Goal: Task Accomplishment & Management: Use online tool/utility

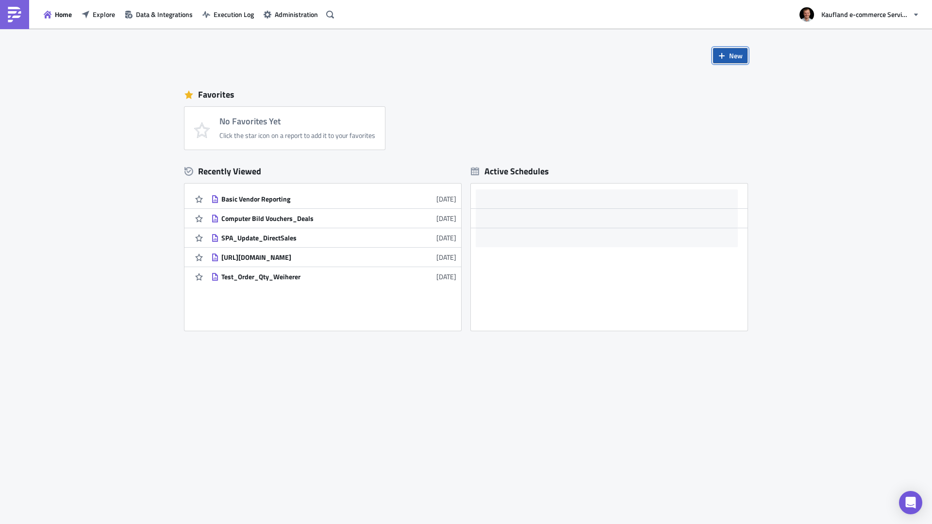
click at [742, 55] on span "New" at bounding box center [736, 55] width 14 height 10
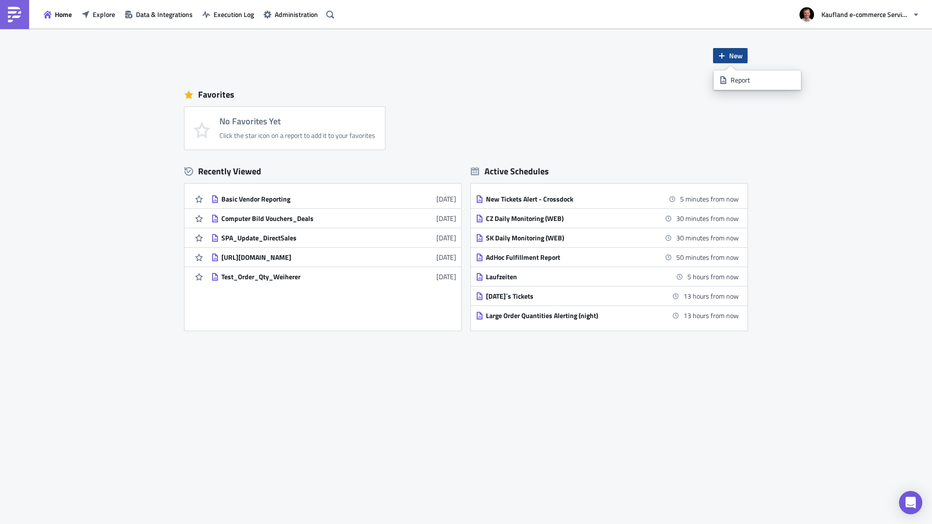
click at [651, 115] on div "No Favorites Yet Click the star icon on a report to add it to your favorites" at bounding box center [470, 128] width 573 height 43
click at [15, 12] on img at bounding box center [15, 15] width 16 height 16
click at [310, 92] on div "Favorites" at bounding box center [465, 94] width 563 height 15
click at [57, 11] on span "Home" at bounding box center [63, 14] width 17 height 10
click at [220, 168] on div "Recently Viewed" at bounding box center [322, 171] width 277 height 15
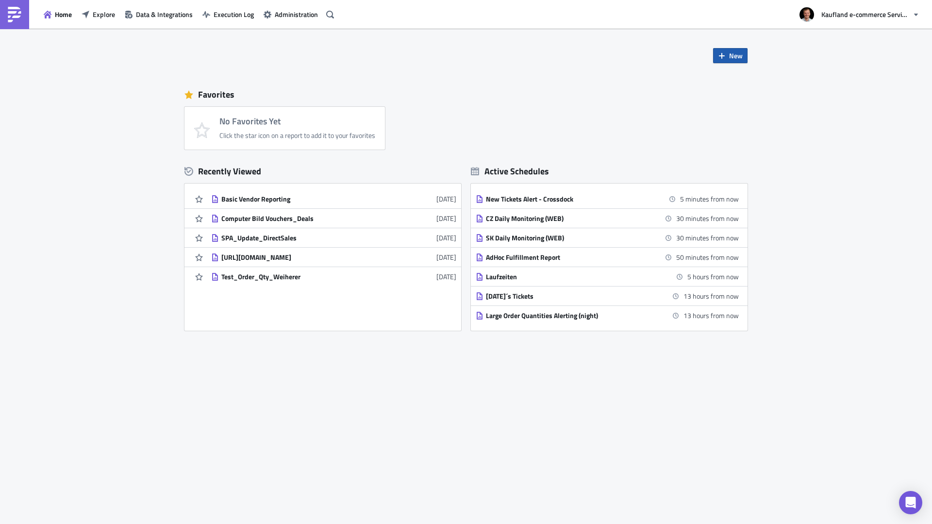
click at [728, 50] on button "New" at bounding box center [730, 55] width 34 height 15
click at [748, 78] on div "Report" at bounding box center [763, 80] width 65 height 10
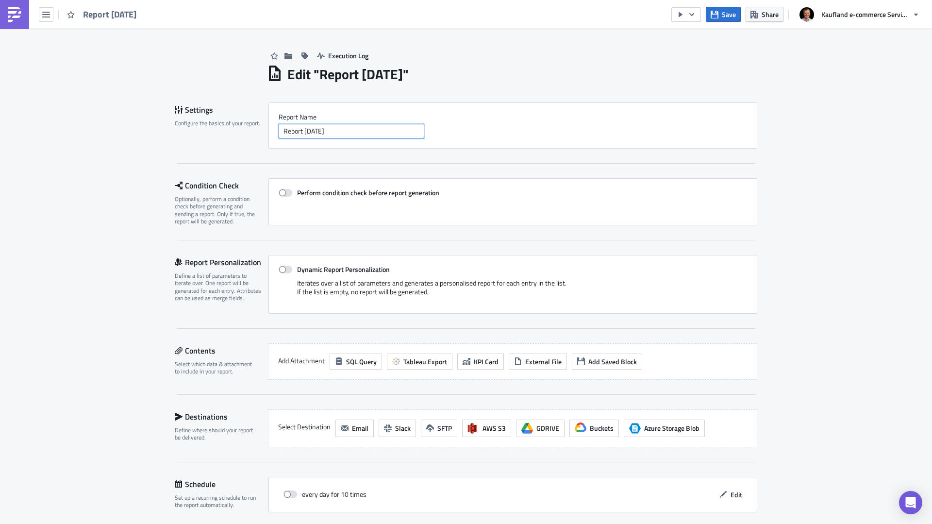
drag, startPoint x: 377, startPoint y: 132, endPoint x: 186, endPoint y: 133, distance: 190.3
click at [186, 133] on div "Settings Configure the basics of your report. Report Nam﻿e Report [DATE]" at bounding box center [466, 125] width 583 height 46
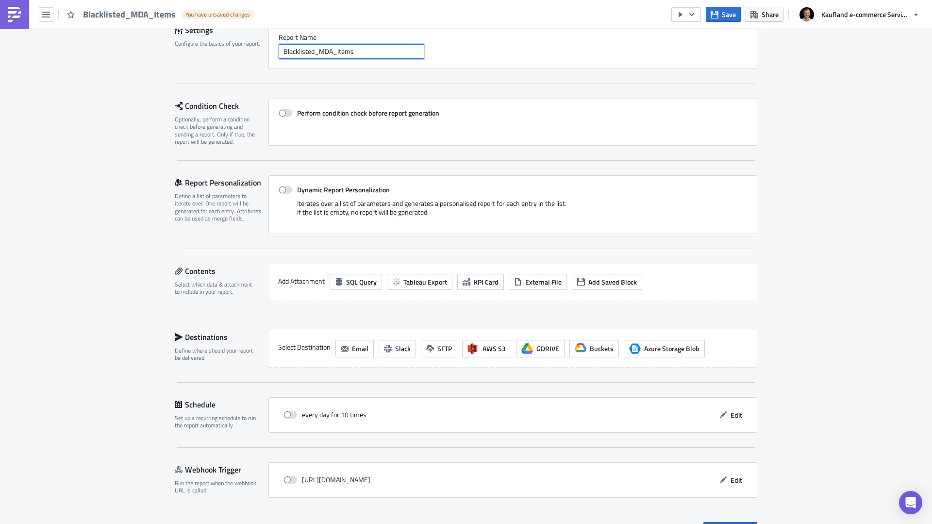
scroll to position [97, 0]
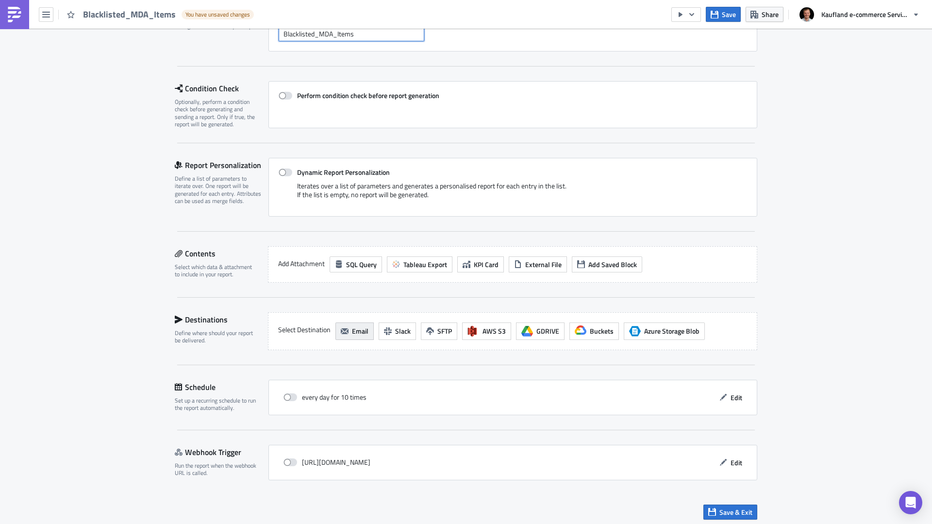
type input "Blacklisted_MDA_Items"
click at [354, 329] on span "Email" at bounding box center [360, 331] width 17 height 10
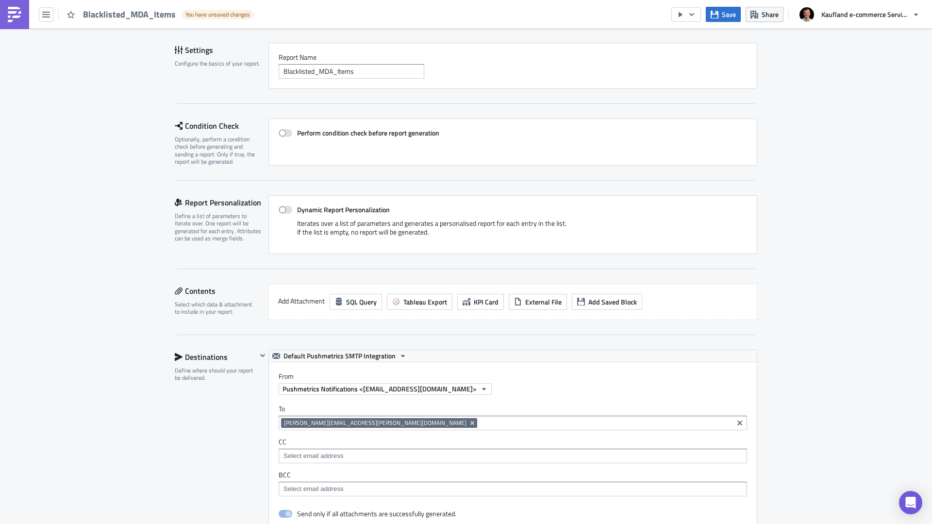
scroll to position [49, 0]
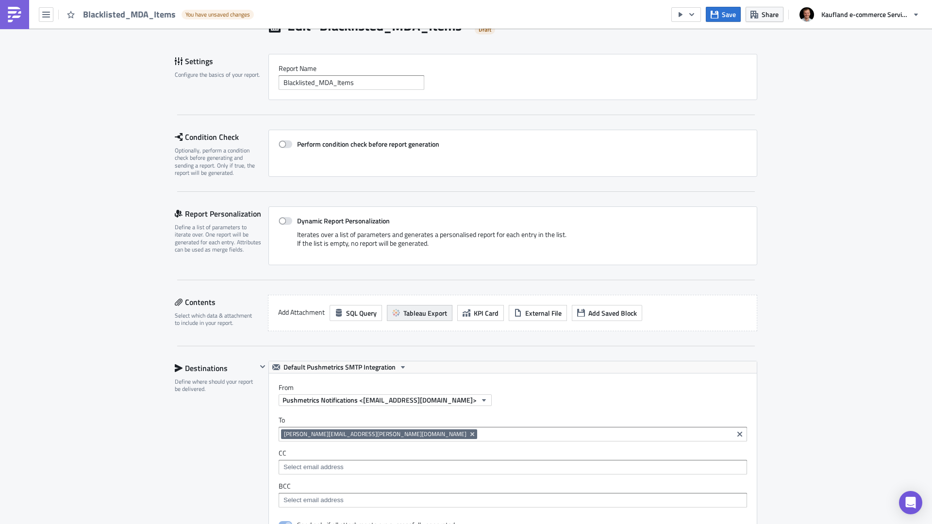
click at [433, 316] on span "Tableau Export" at bounding box center [425, 313] width 44 height 10
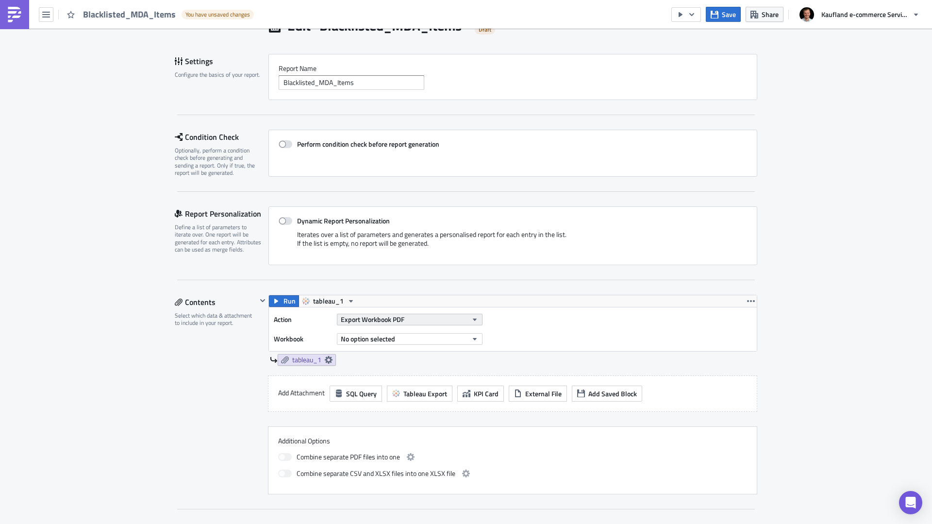
click at [404, 319] on button "Export Workbook PDF" at bounding box center [410, 320] width 146 height 12
click at [420, 318] on button "Export Workbook PDF" at bounding box center [410, 320] width 146 height 12
click at [429, 339] on button "No option selected" at bounding box center [410, 339] width 146 height 12
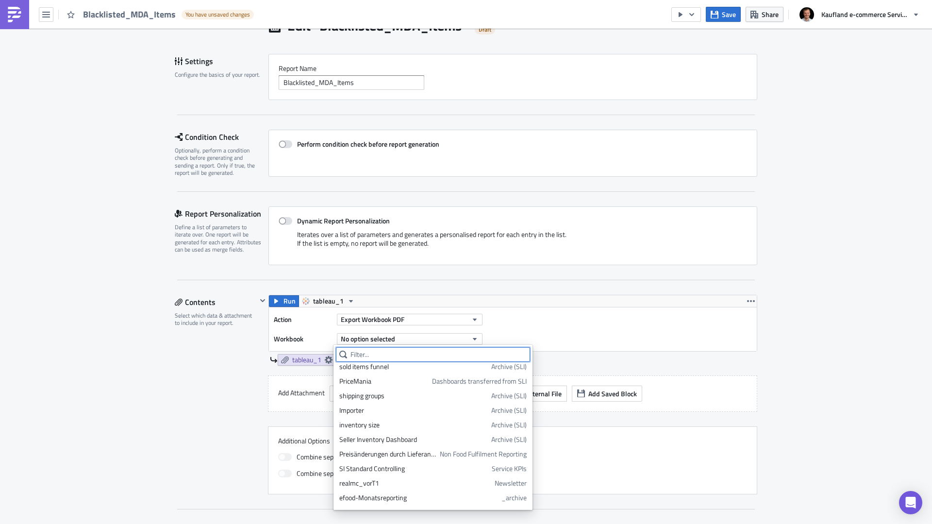
scroll to position [0, 0]
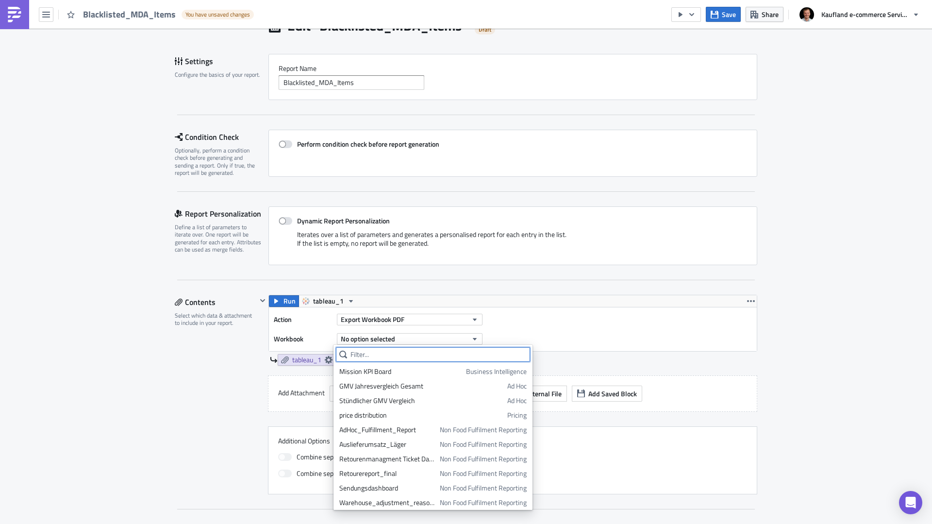
click at [366, 352] on input "text" at bounding box center [433, 354] width 194 height 15
type input "b"
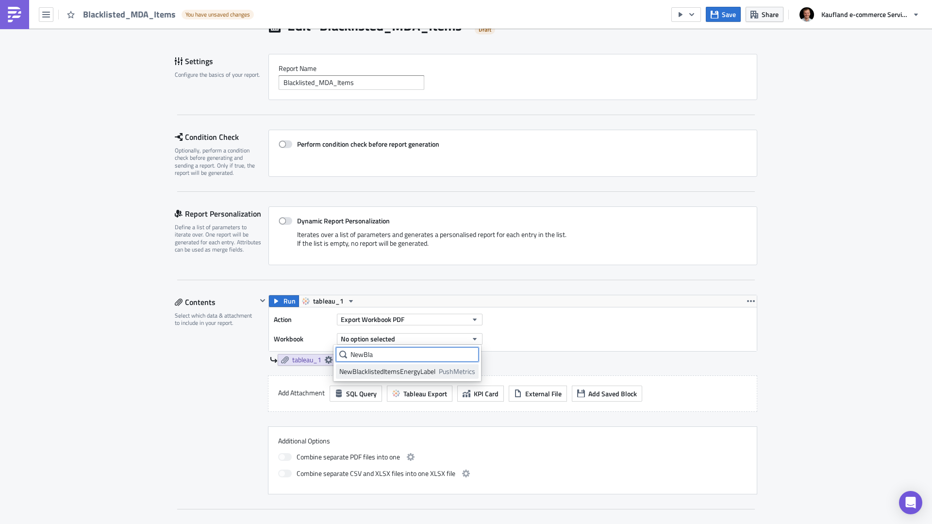
type input "NewBla"
click at [407, 372] on div "NewBlacklistedItemsEnergyLabel" at bounding box center [387, 372] width 96 height 10
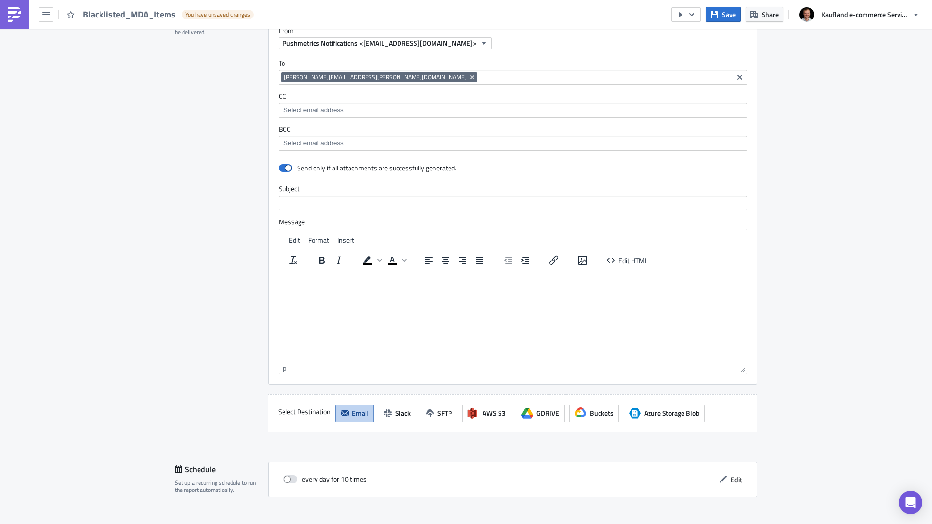
scroll to position [583, 0]
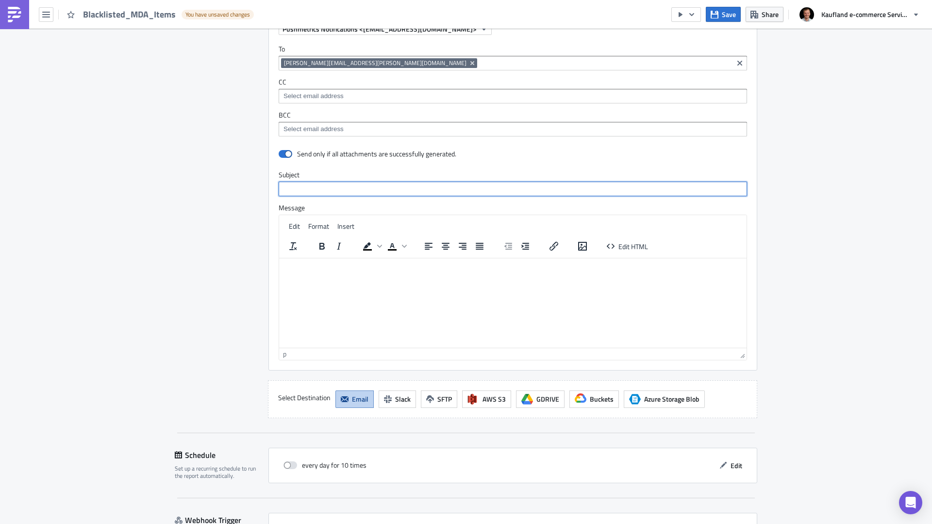
click at [300, 189] on input "text" at bounding box center [513, 189] width 468 height 15
type input "test1"
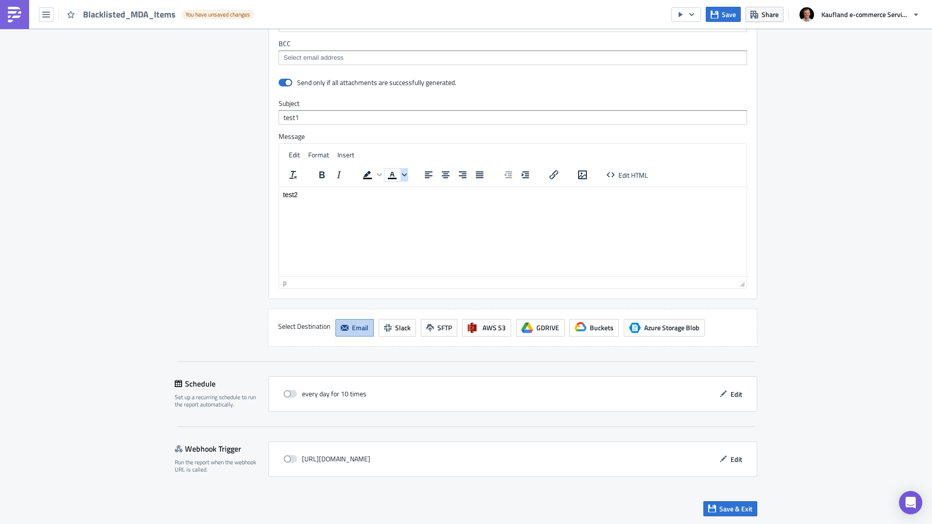
scroll to position [654, 0]
click at [285, 395] on span at bounding box center [291, 393] width 14 height 8
click at [285, 395] on input "checkbox" at bounding box center [288, 393] width 6 height 6
checkbox input "true"
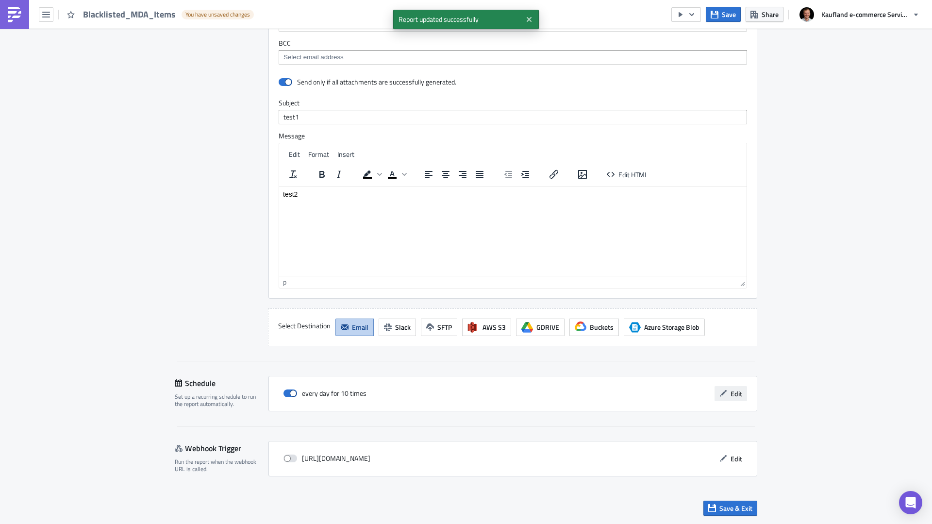
click at [731, 390] on span "Edit" at bounding box center [737, 393] width 12 height 10
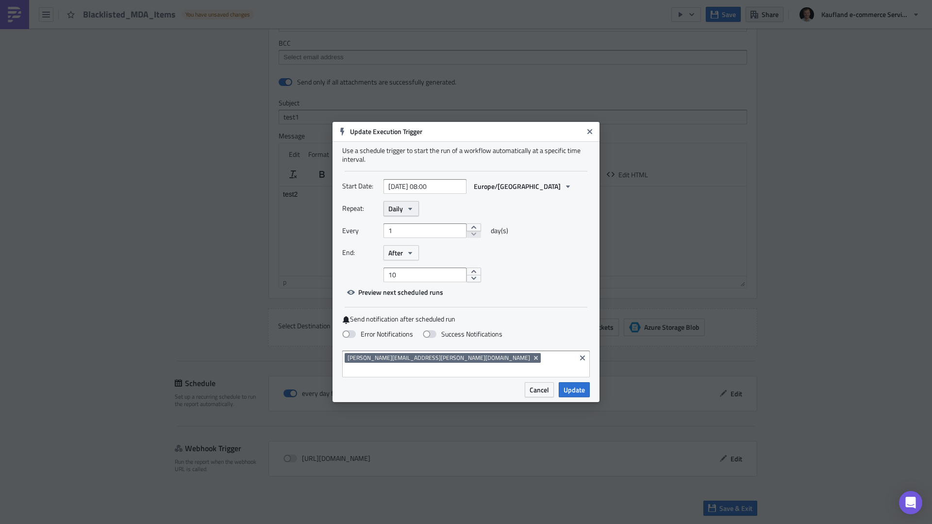
click at [408, 213] on icon "button" at bounding box center [410, 209] width 8 height 8
click at [420, 257] on div "Weekly" at bounding box center [429, 255] width 81 height 10
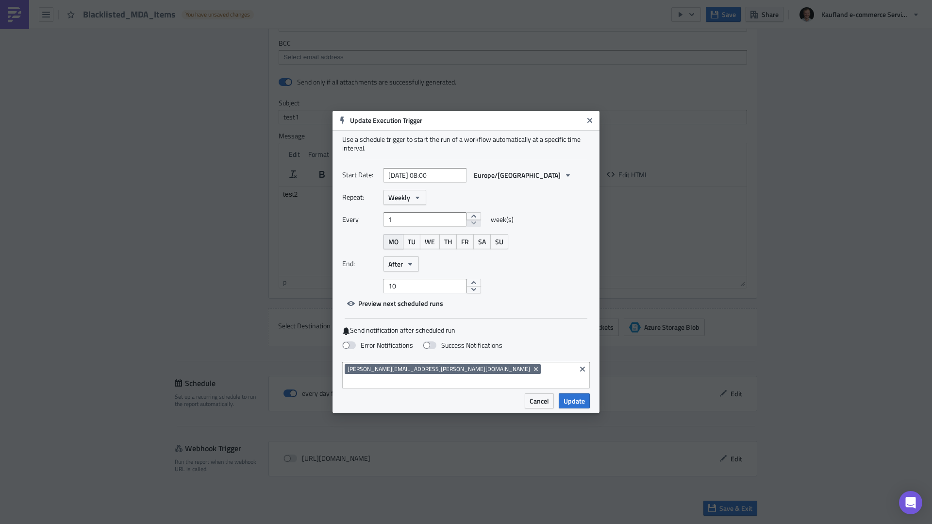
click at [392, 247] on span "MO" at bounding box center [393, 241] width 10 height 10
click at [411, 271] on button "After" at bounding box center [401, 263] width 35 height 15
click at [415, 286] on div "Never" at bounding box center [429, 281] width 81 height 10
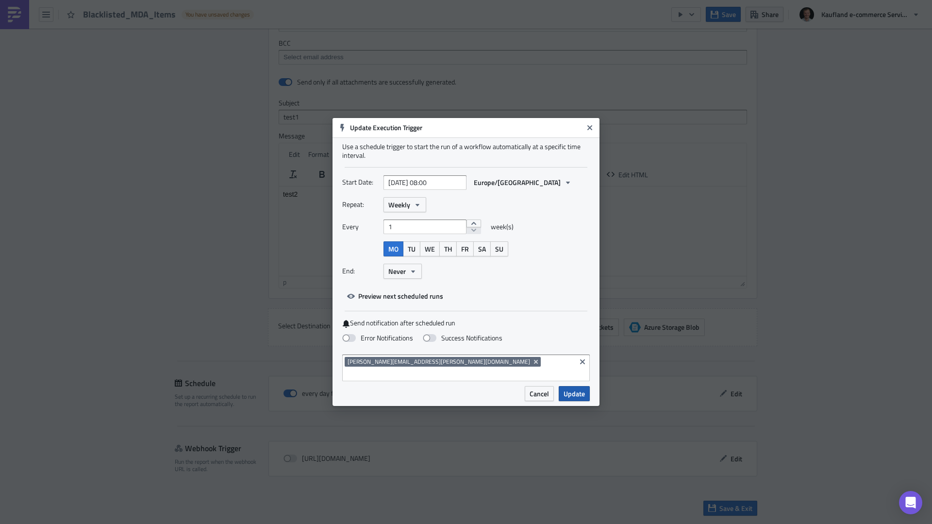
click at [576, 389] on span "Update" at bounding box center [574, 393] width 21 height 10
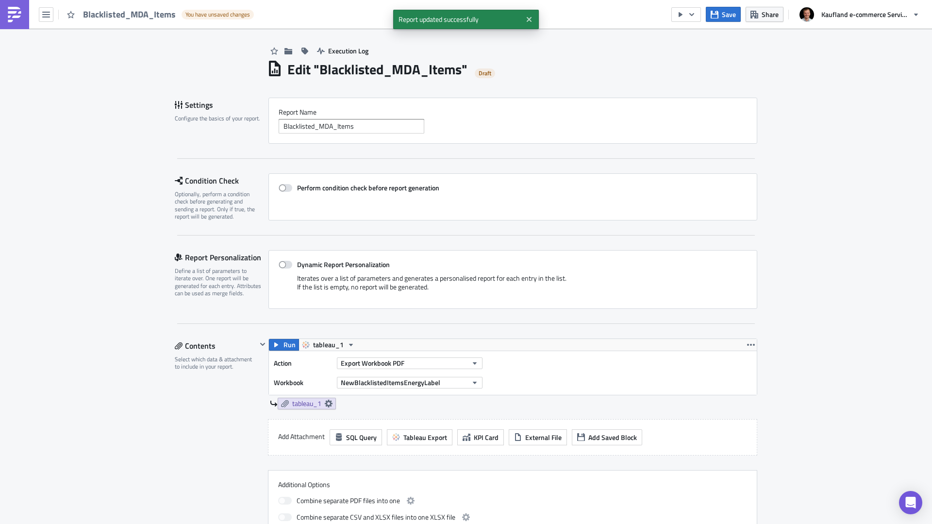
scroll to position [0, 0]
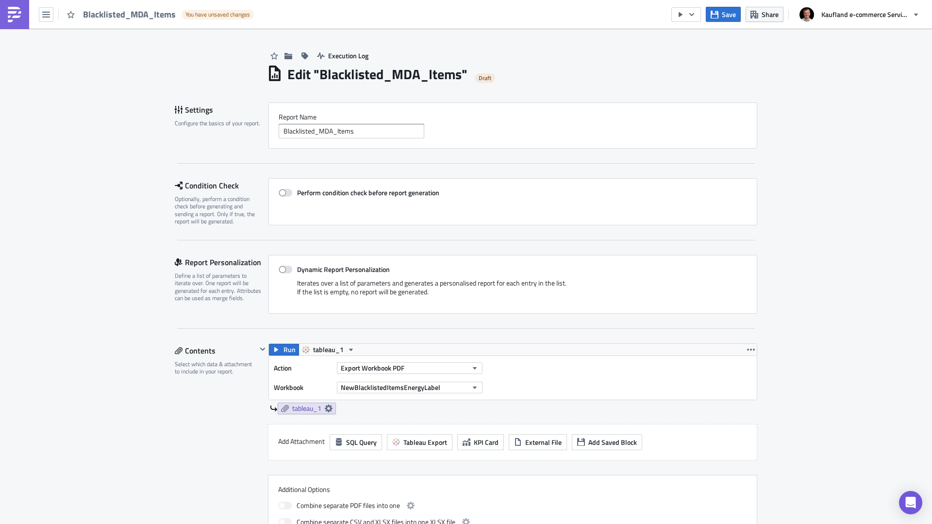
click at [690, 49] on div "Execution Log" at bounding box center [512, 46] width 490 height 34
click at [688, 17] on button "button" at bounding box center [686, 14] width 30 height 15
click at [697, 57] on div "Run Report" at bounding box center [716, 54] width 76 height 10
click at [724, 17] on span "Save" at bounding box center [729, 14] width 14 height 10
click at [13, 12] on img at bounding box center [15, 15] width 16 height 16
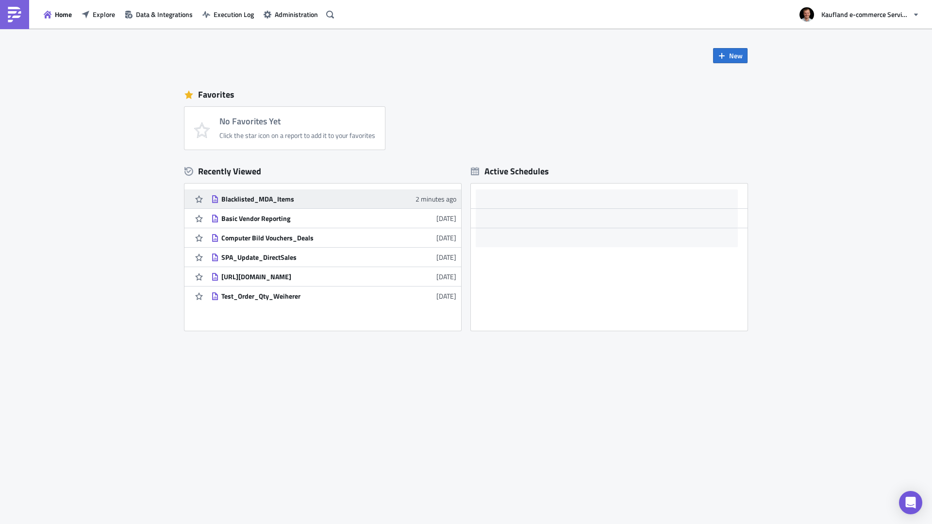
click at [314, 201] on div "Blacklisted_MDA_Items" at bounding box center [306, 199] width 170 height 9
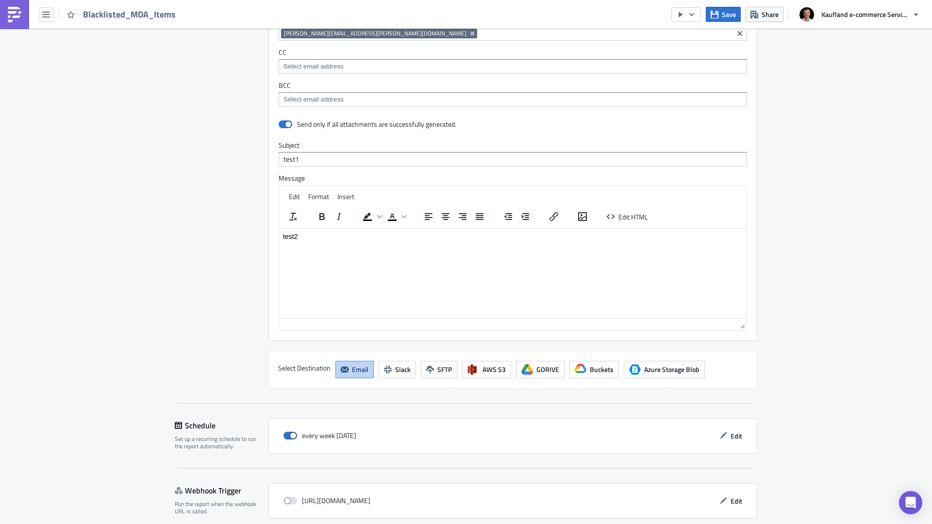
scroll to position [654, 0]
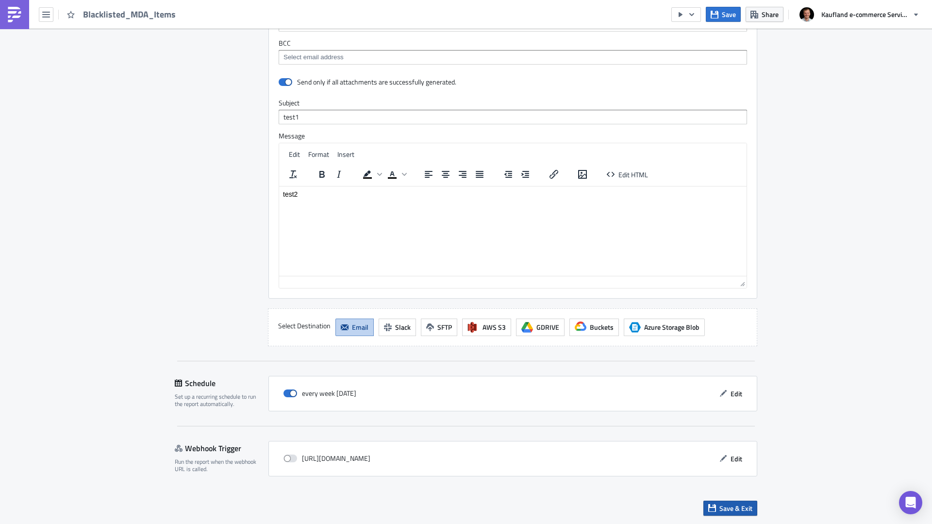
click at [738, 509] on span "Save & Exit" at bounding box center [735, 508] width 33 height 10
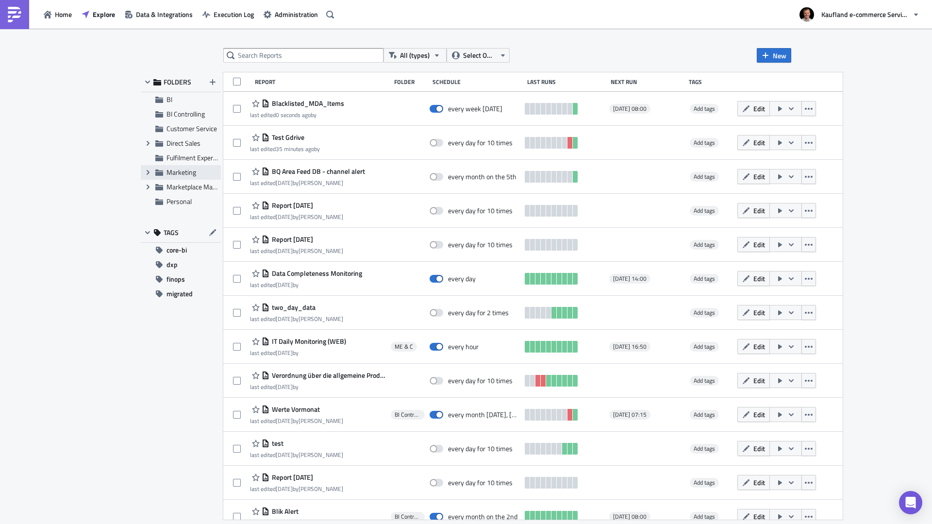
drag, startPoint x: 363, startPoint y: 109, endPoint x: 190, endPoint y: 174, distance: 185.0
click at [190, 174] on div "FOLDERS BI BI Controlling Customer Service Expand group Direct Sales Fulfilment…" at bounding box center [466, 295] width 651 height 447
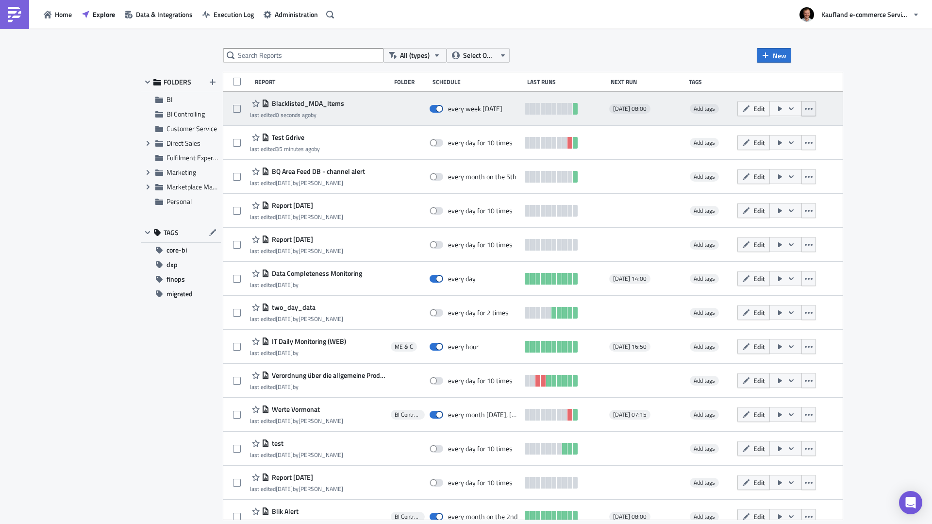
click at [813, 111] on icon "button" at bounding box center [809, 109] width 8 height 8
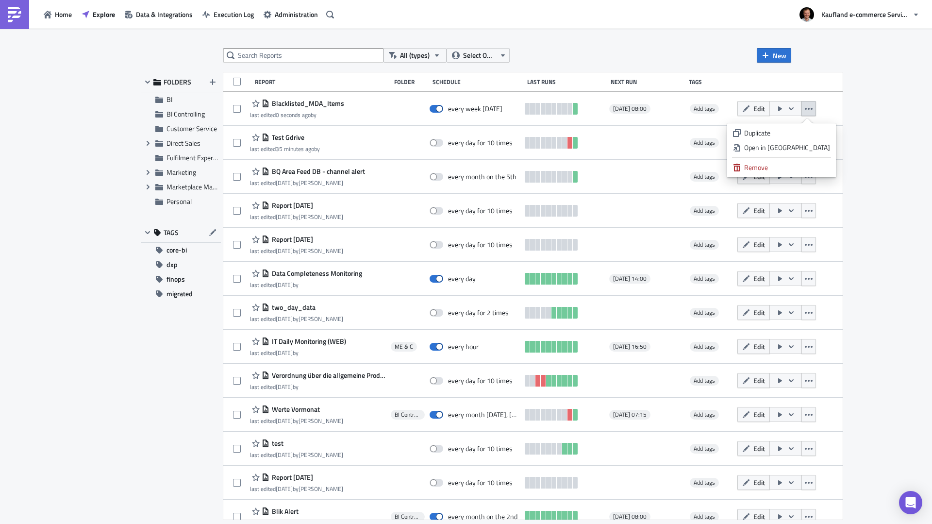
click at [928, 143] on div "All (types) Select Owner New FOLDERS BI BI Controlling Customer Service Expand …" at bounding box center [466, 277] width 932 height 497
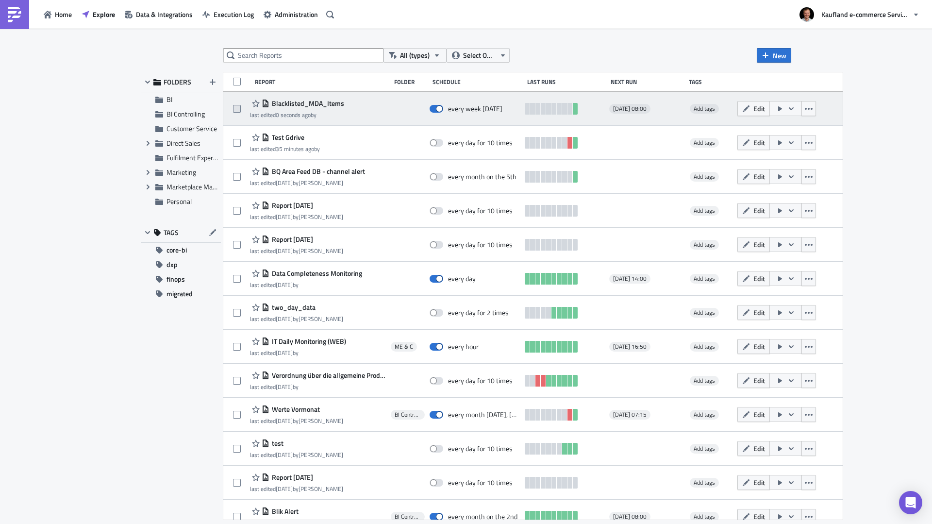
click at [234, 109] on span at bounding box center [237, 109] width 8 height 8
click at [235, 109] on input "checkbox" at bounding box center [238, 109] width 6 height 6
checkbox input "true"
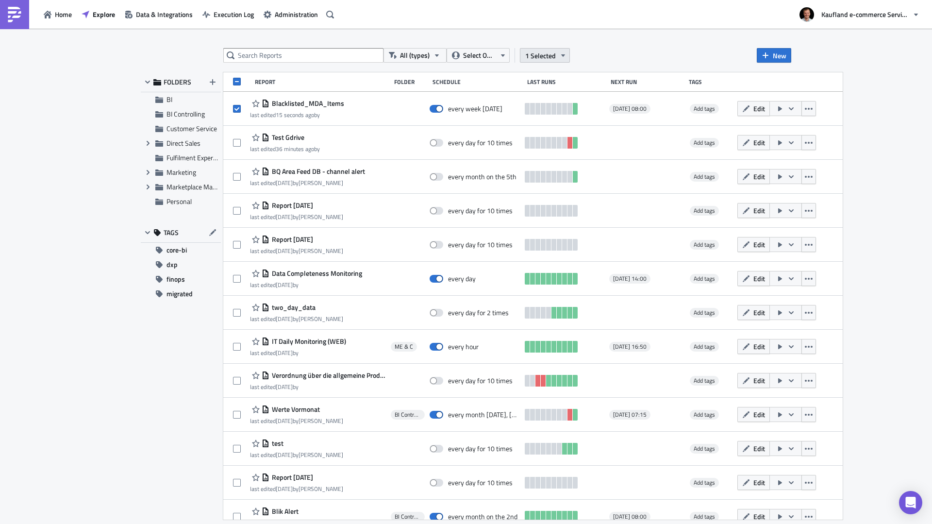
click at [565, 56] on icon "button" at bounding box center [563, 55] width 8 height 8
click at [481, 43] on div "Move to folder" at bounding box center [469, 46] width 65 height 10
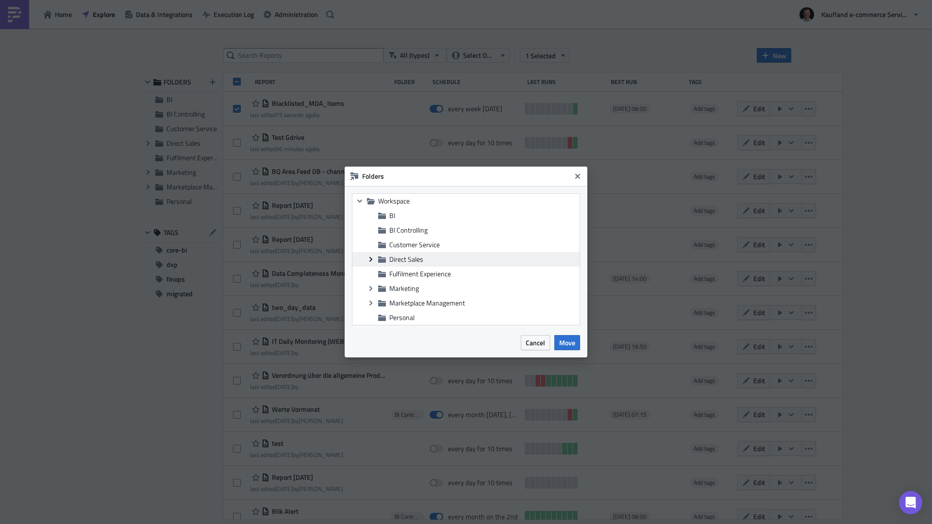
click at [370, 258] on icon at bounding box center [370, 259] width 3 height 5
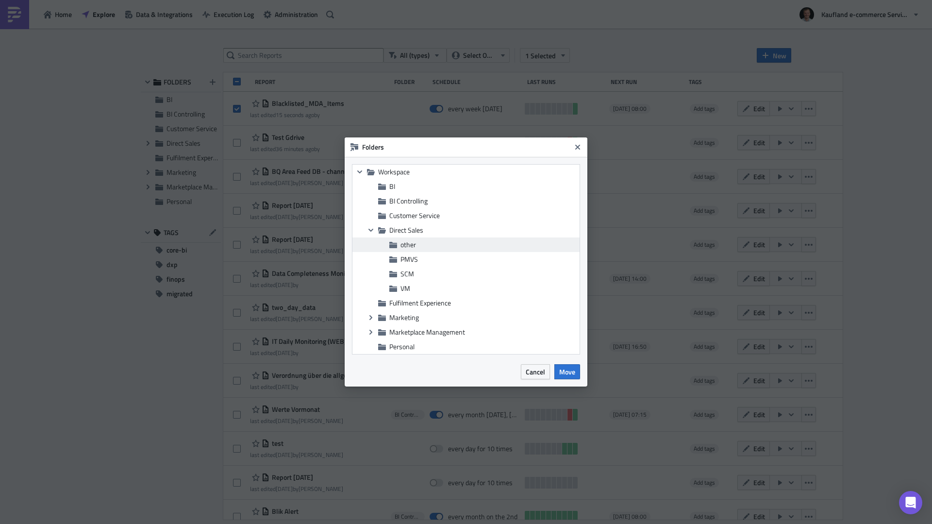
click at [411, 247] on span "other" at bounding box center [409, 244] width 16 height 10
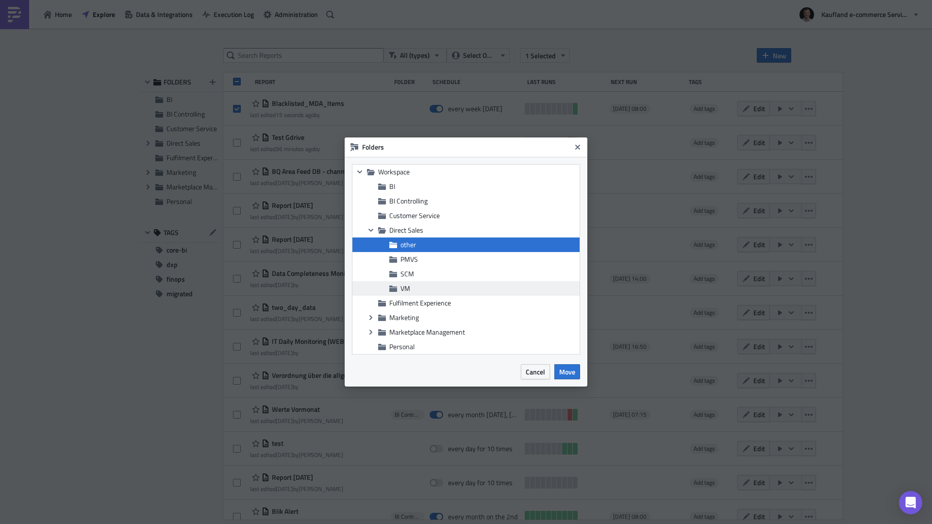
click at [418, 286] on span "VM" at bounding box center [489, 288] width 177 height 9
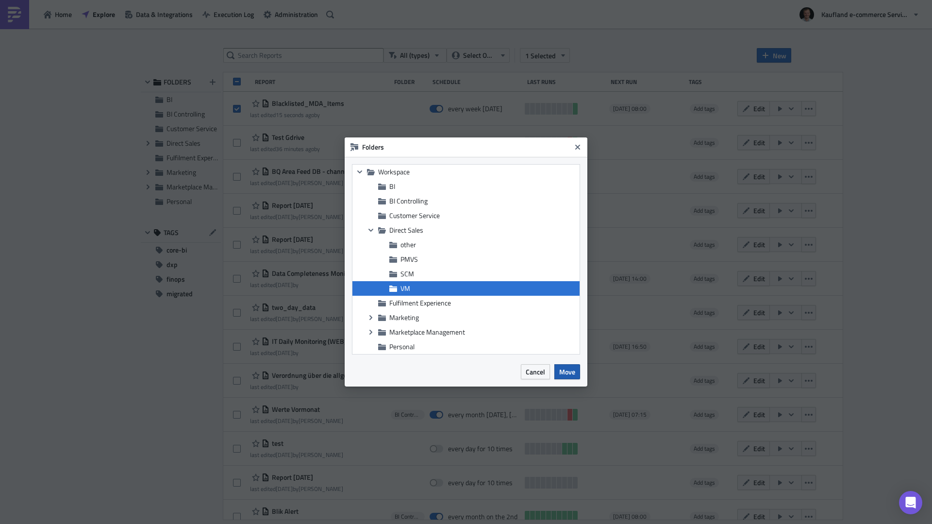
click at [568, 371] on span "Move" at bounding box center [567, 372] width 16 height 10
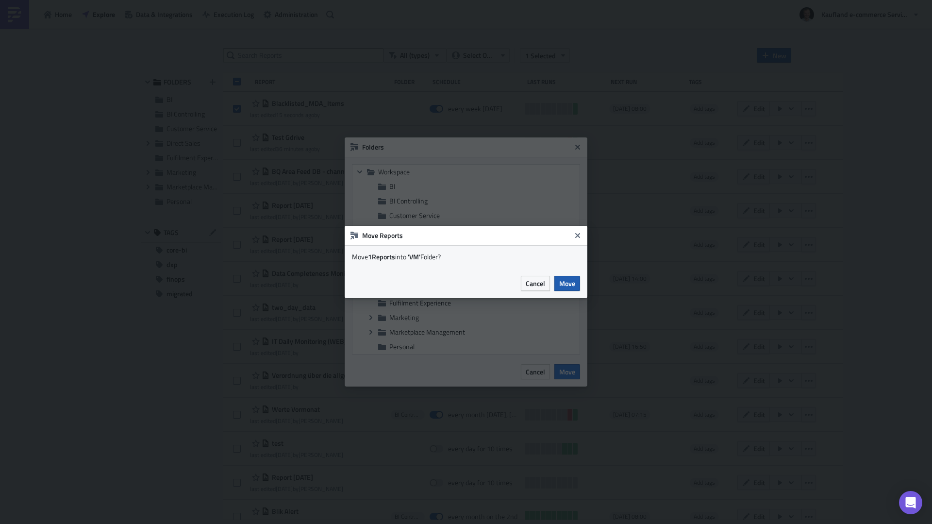
click at [571, 280] on span "Move" at bounding box center [567, 283] width 16 height 10
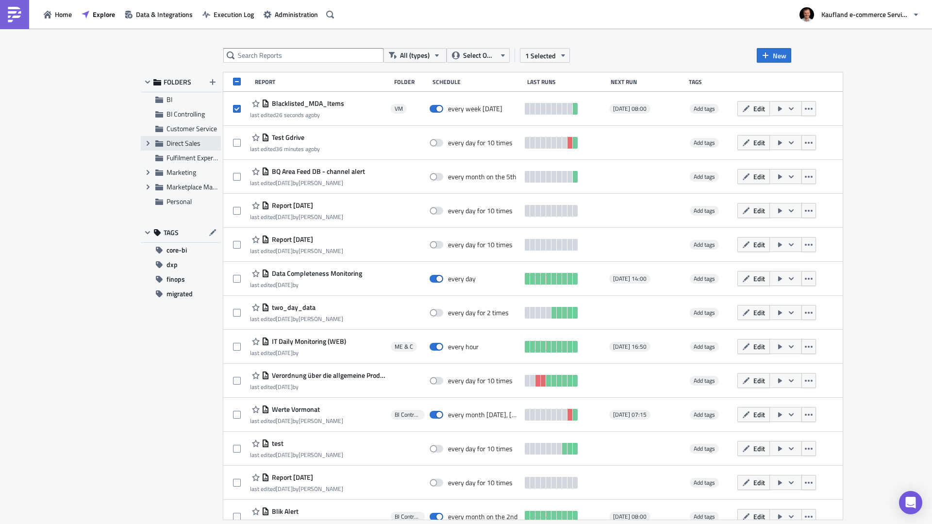
click at [168, 146] on span "Direct Sales" at bounding box center [184, 143] width 34 height 10
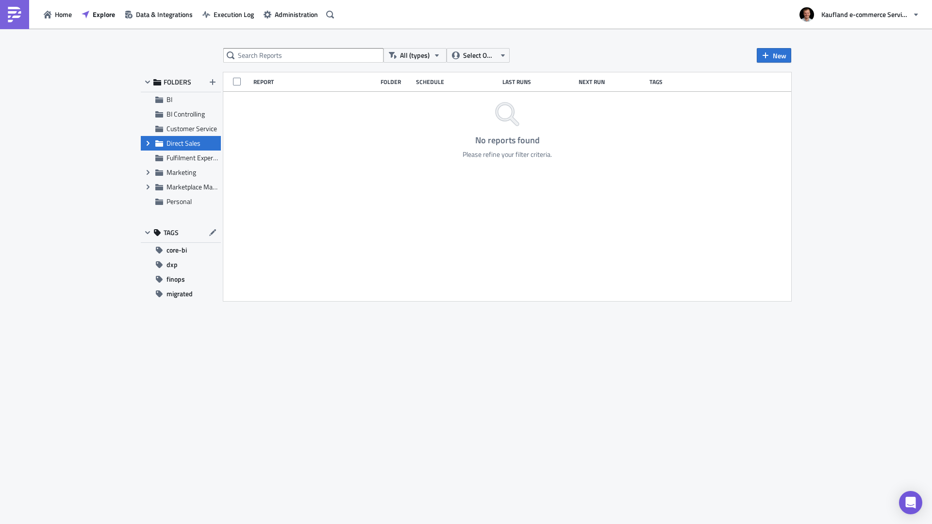
click at [147, 142] on icon at bounding box center [148, 143] width 3 height 5
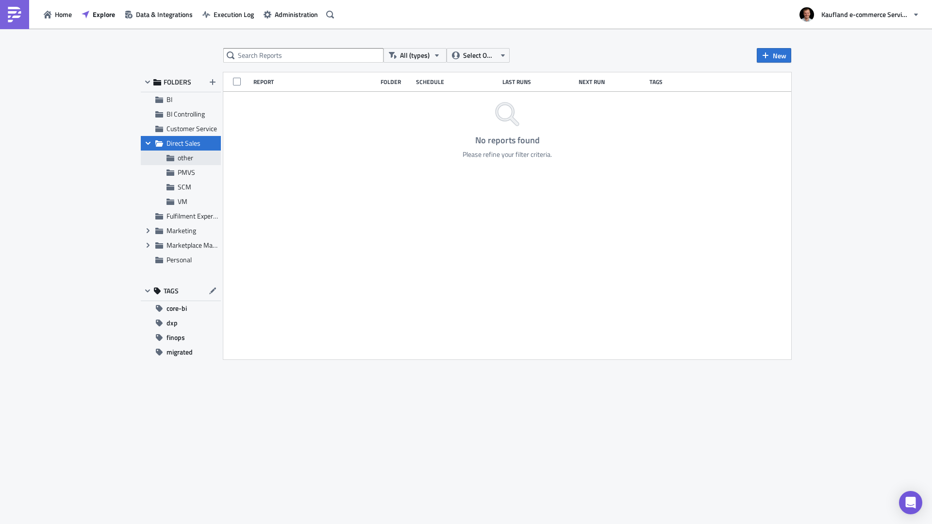
click at [175, 154] on div "other" at bounding box center [181, 157] width 80 height 15
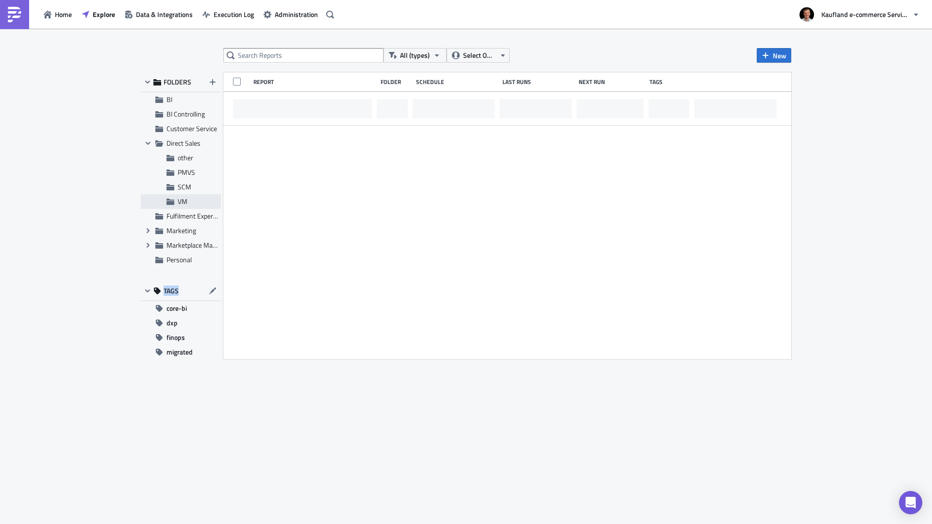
click at [183, 202] on span "VM" at bounding box center [183, 201] width 10 height 10
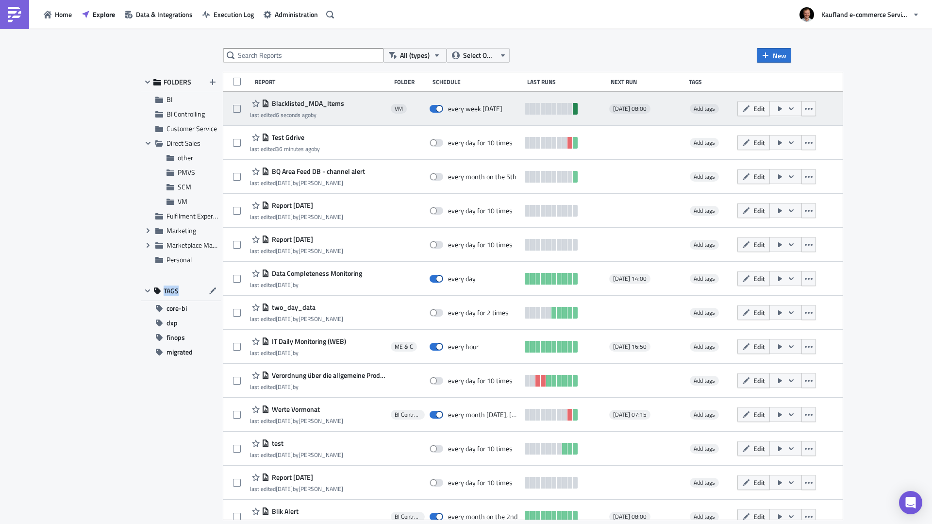
click at [578, 112] on link at bounding box center [575, 109] width 5 height 12
click at [296, 103] on span "Blacklisted_MDA_Items" at bounding box center [306, 103] width 75 height 9
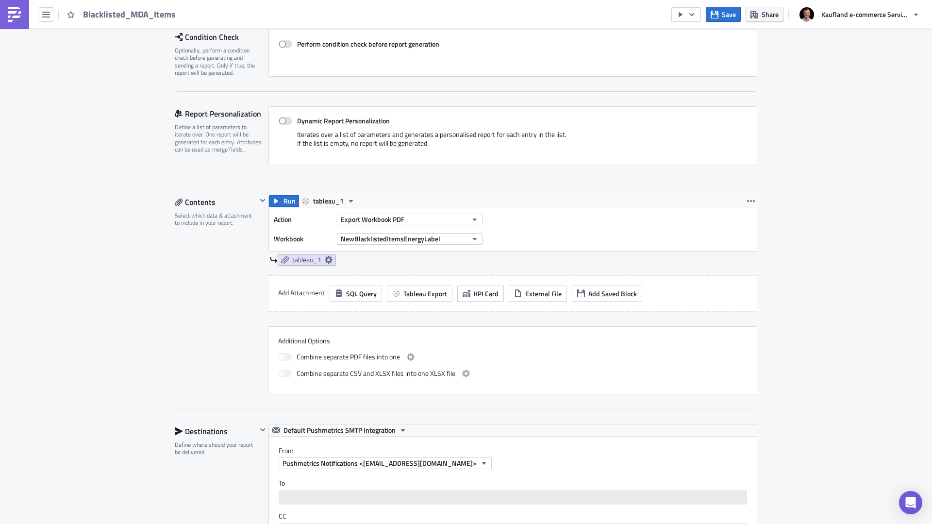
scroll to position [194, 0]
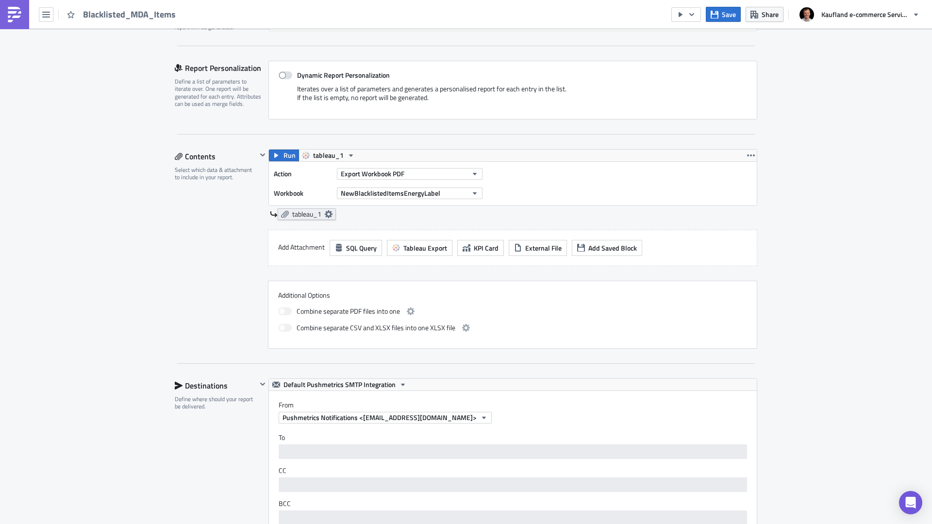
click at [292, 212] on span "tableau_1" at bounding box center [306, 214] width 29 height 9
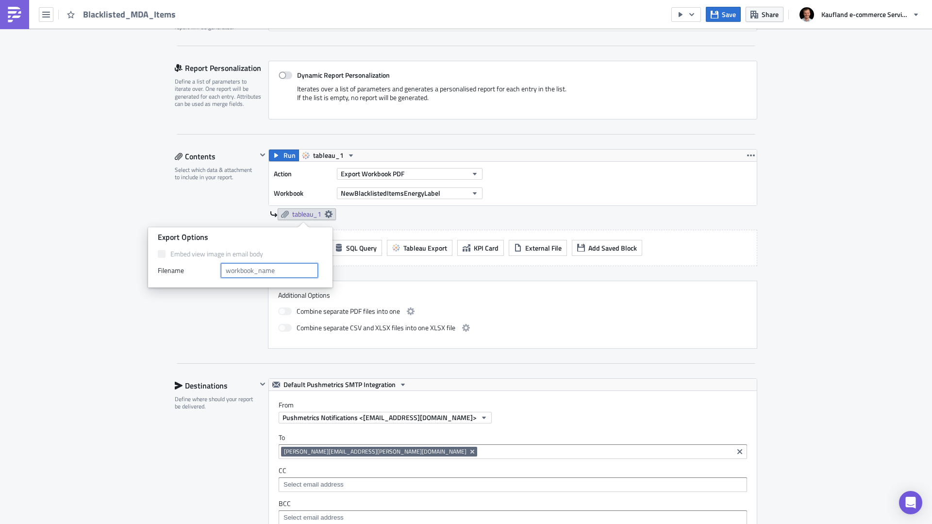
click at [256, 265] on input "text" at bounding box center [269, 270] width 97 height 15
click at [209, 199] on div "Contents Select which data & attachment to include in your report." at bounding box center [216, 249] width 82 height 200
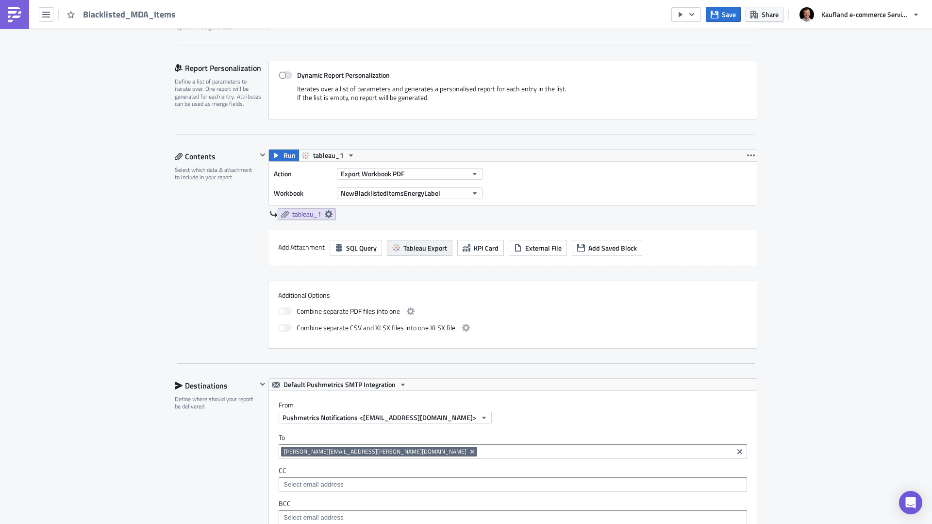
click at [431, 252] on span "Tableau Export" at bounding box center [425, 248] width 44 height 10
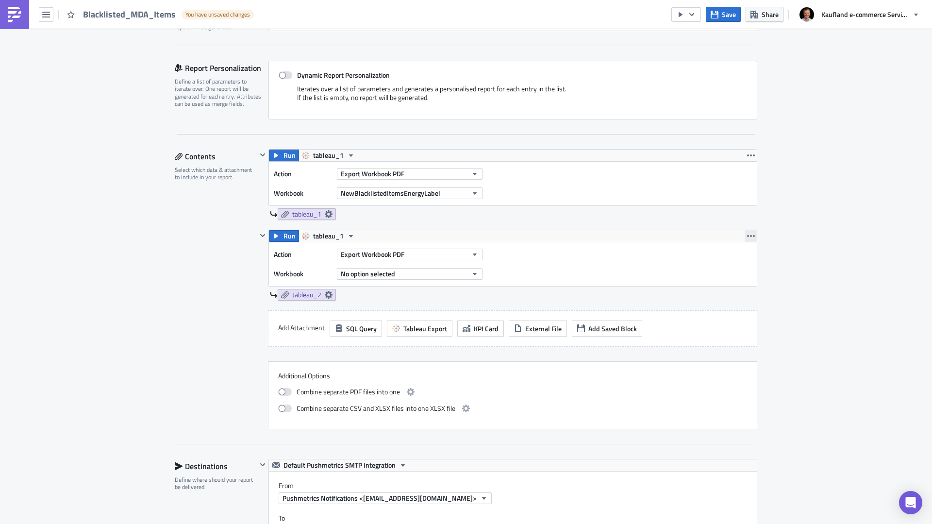
click at [749, 237] on icon "button" at bounding box center [751, 236] width 8 height 8
click at [745, 292] on div "Remove" at bounding box center [753, 293] width 65 height 10
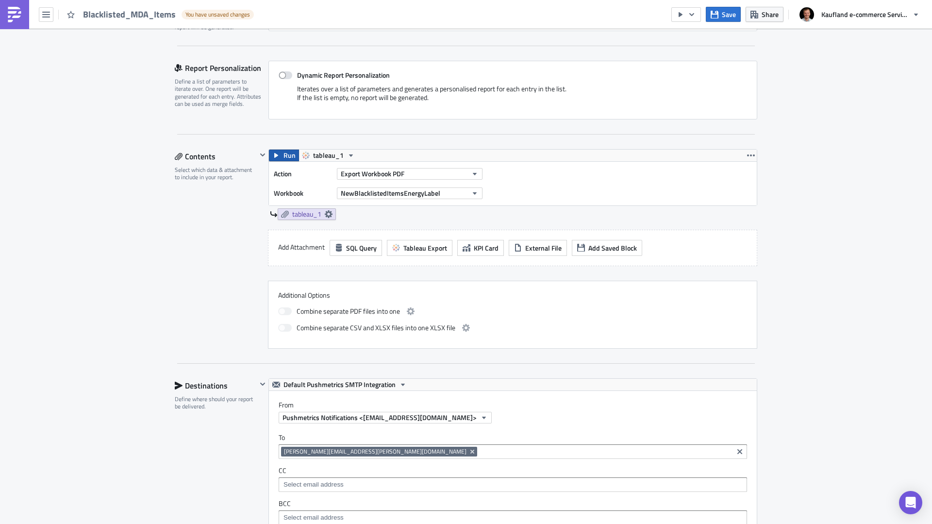
click at [290, 159] on span "Run" at bounding box center [290, 156] width 12 height 12
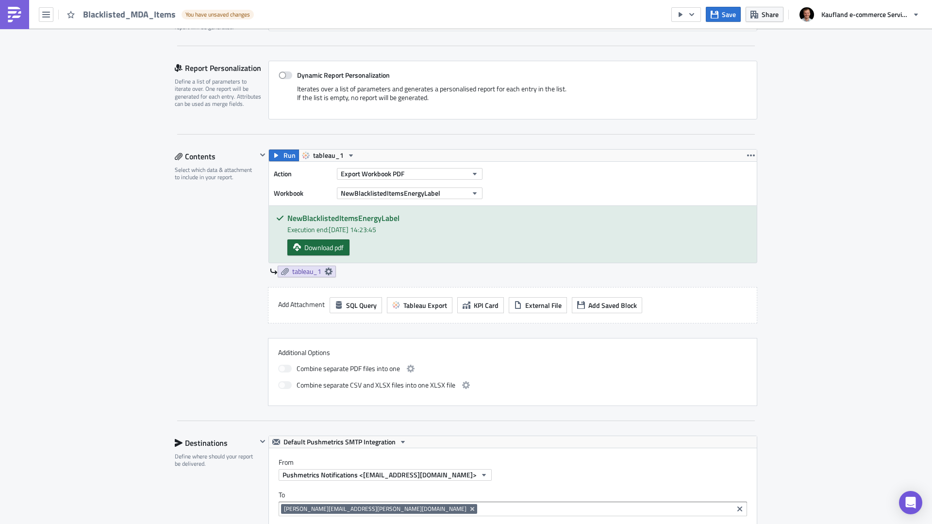
click at [330, 249] on span "Download pdf" at bounding box center [323, 247] width 39 height 10
click at [472, 175] on icon "button" at bounding box center [475, 174] width 8 height 8
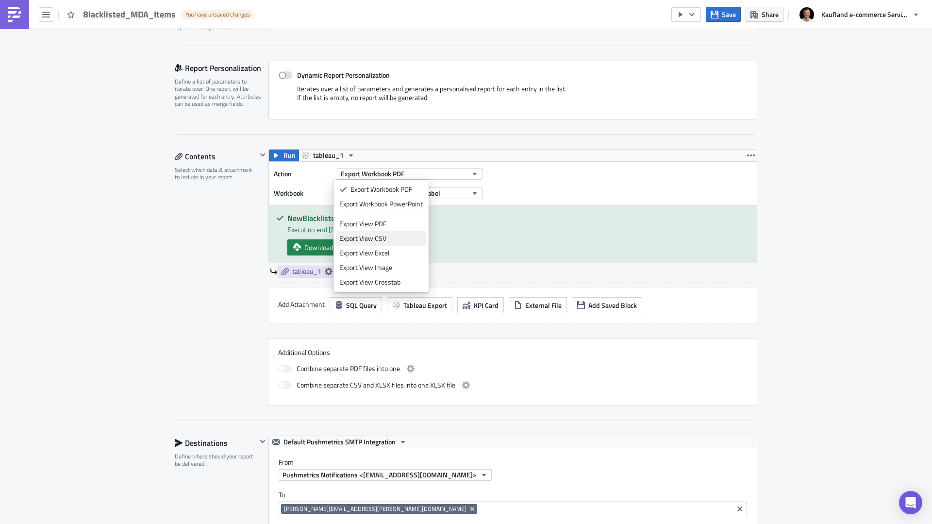
click at [417, 237] on div "Export View CSV" at bounding box center [381, 239] width 84 height 10
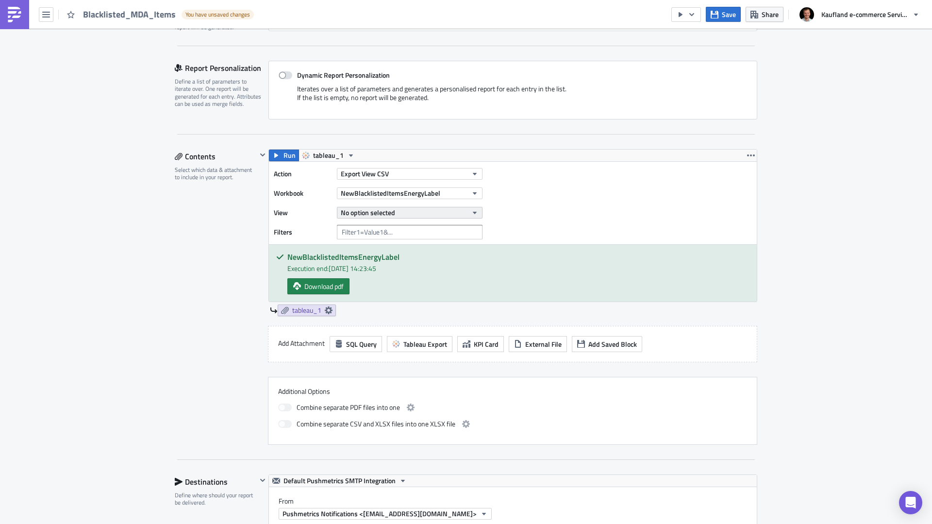
click at [397, 214] on button "No option selected" at bounding box center [410, 213] width 146 height 12
click at [563, 204] on div "Action Export View CSV Workbook NewBlacklistedItemsEnergyLabel View No option s…" at bounding box center [513, 203] width 488 height 83
click at [454, 211] on button "No option selected" at bounding box center [410, 213] width 146 height 12
click at [382, 251] on link "New_Blacklisted_Items_MDA" at bounding box center [383, 245] width 95 height 15
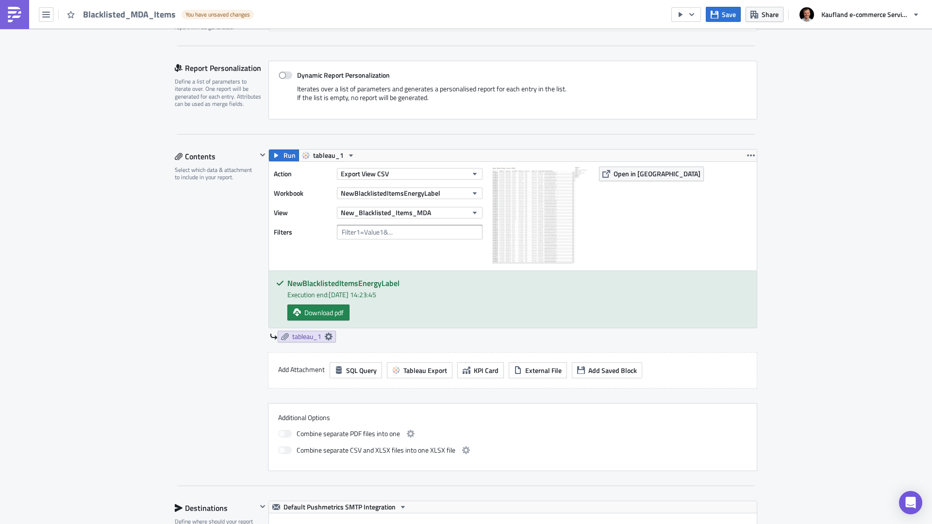
click at [774, 244] on div "VM Execution Log Edit " Blacklisted_MDA_Items " Draft Settings Configure the ba…" at bounding box center [466, 470] width 932 height 1273
click at [733, 15] on span "Save" at bounding box center [729, 14] width 14 height 10
click at [180, 263] on div "Contents Select which data & attachment to include in your report." at bounding box center [216, 310] width 82 height 322
click at [278, 152] on button "Run" at bounding box center [284, 156] width 30 height 12
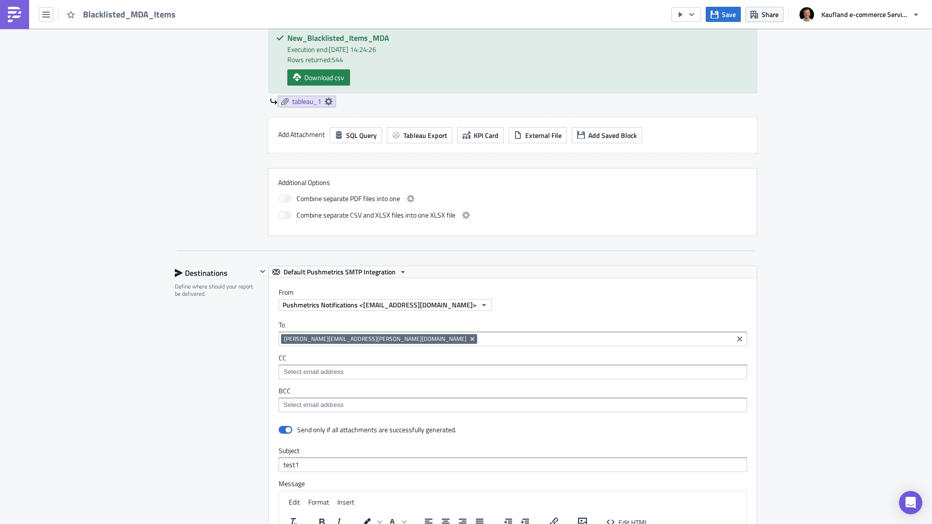
scroll to position [485, 0]
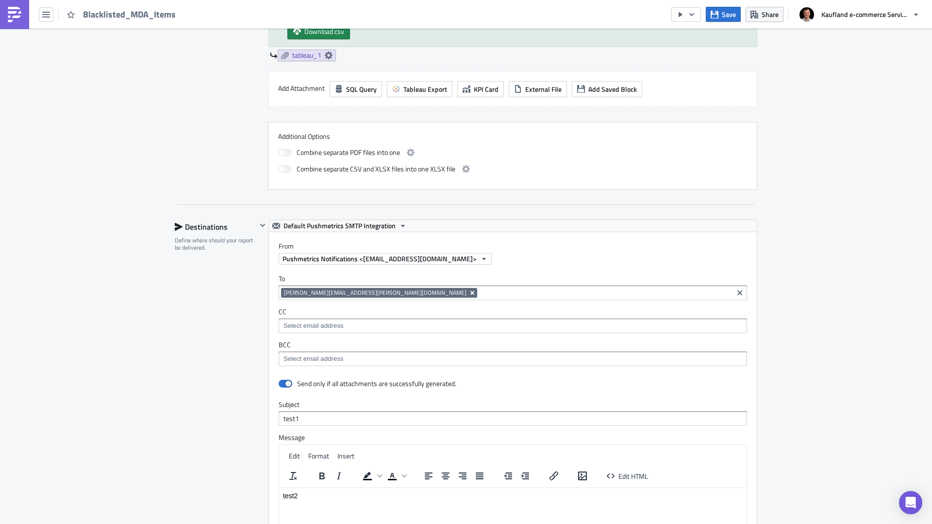
click at [468, 291] on icon "Remove Tag" at bounding box center [472, 293] width 8 height 8
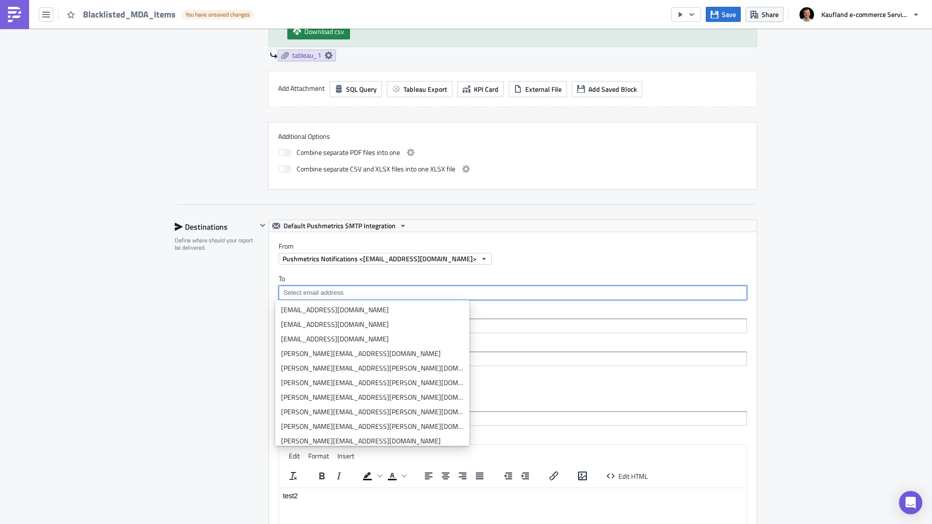
click at [368, 290] on input at bounding box center [512, 293] width 463 height 10
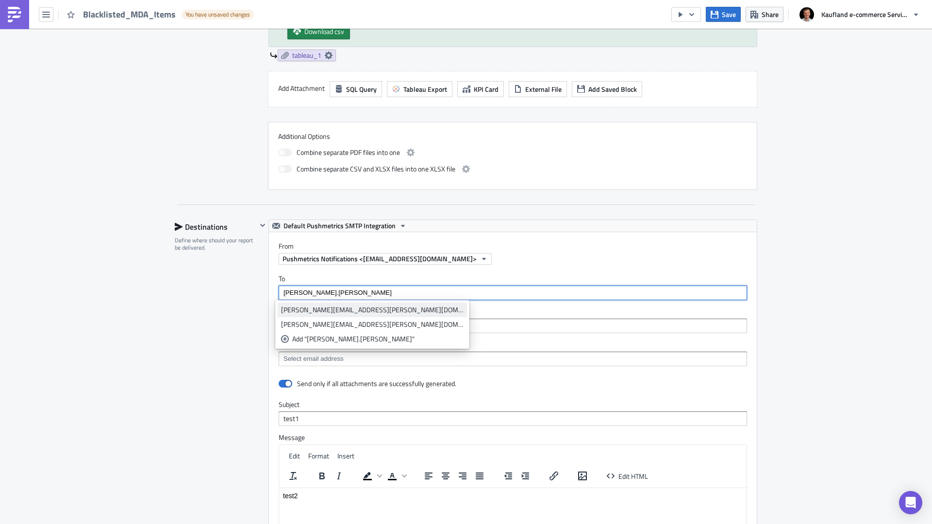
type input "[PERSON_NAME].[PERSON_NAME]"
click at [363, 306] on div "[PERSON_NAME][EMAIL_ADDRESS][PERSON_NAME][DOMAIN_NAME]" at bounding box center [372, 310] width 183 height 10
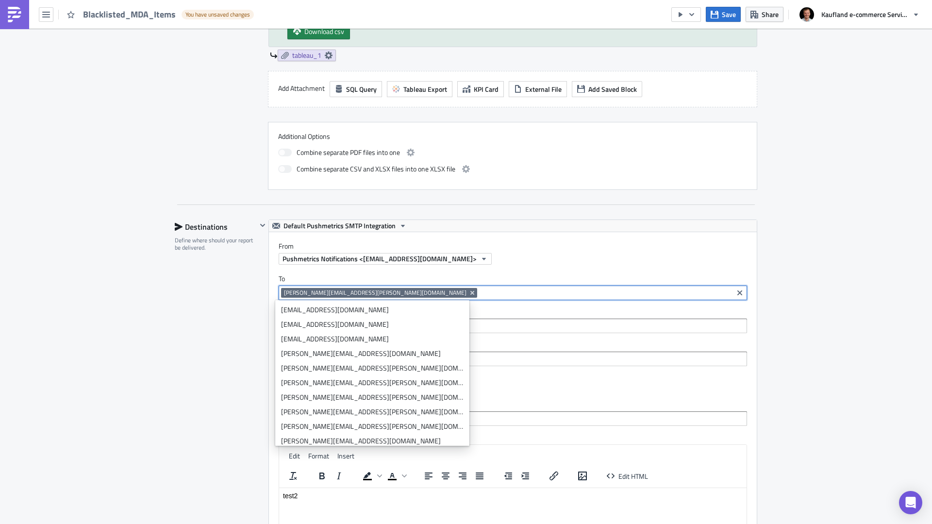
click at [598, 256] on div "Pushmetrics Notifications <[EMAIL_ADDRESS][DOMAIN_NAME]>" at bounding box center [518, 259] width 478 height 12
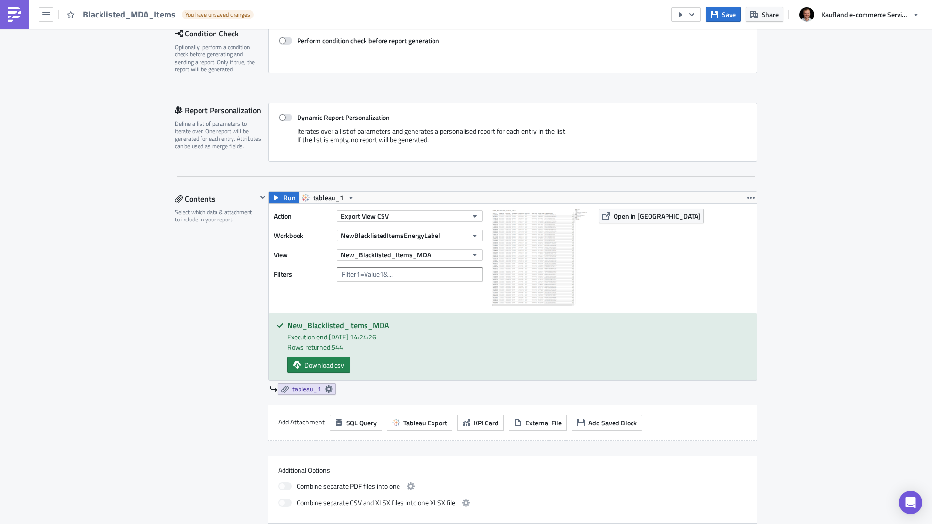
scroll to position [146, 0]
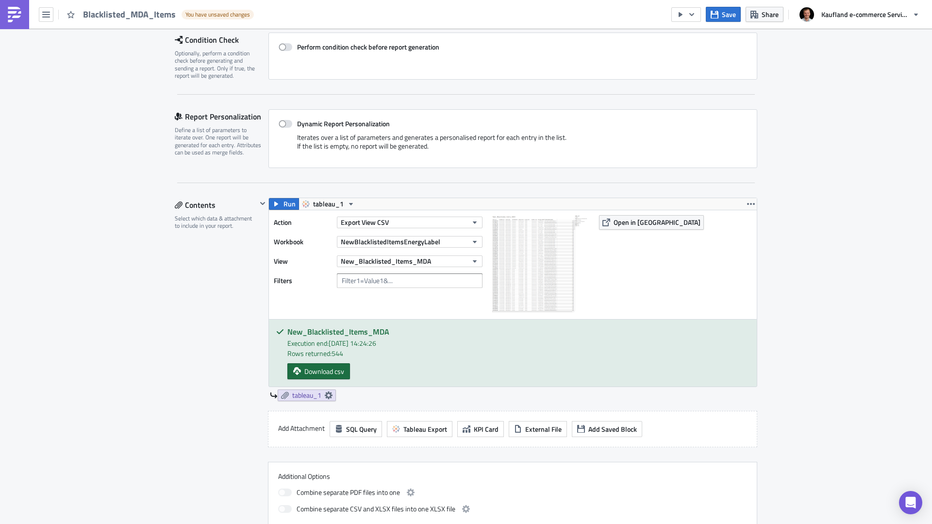
click at [334, 372] on span "Download csv" at bounding box center [324, 371] width 40 height 10
click at [424, 221] on button "Export View CSV" at bounding box center [410, 223] width 146 height 12
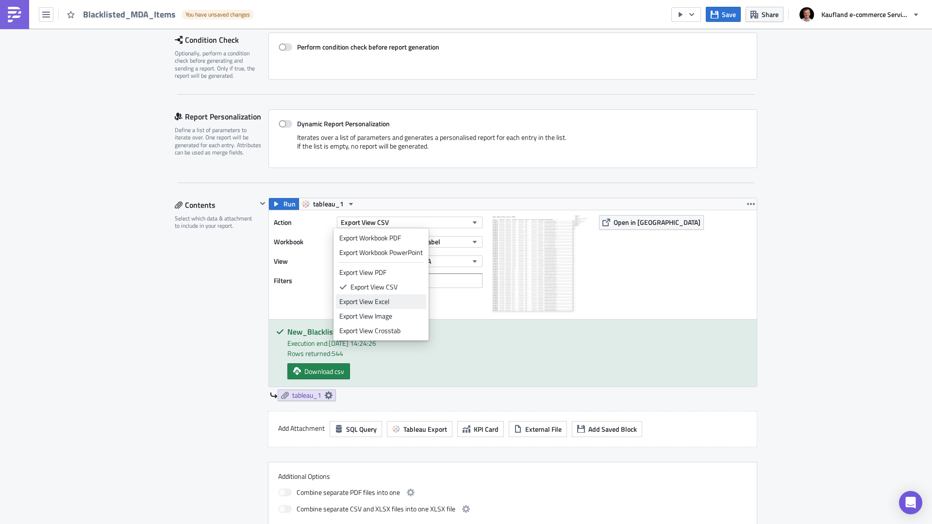
click at [390, 301] on div "Export View Excel" at bounding box center [381, 302] width 84 height 10
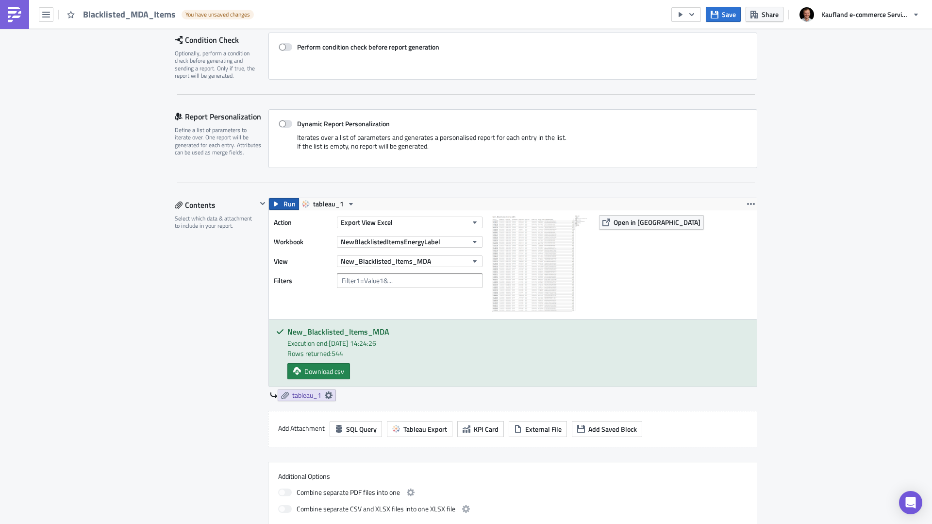
click at [284, 203] on span "Run" at bounding box center [290, 204] width 12 height 12
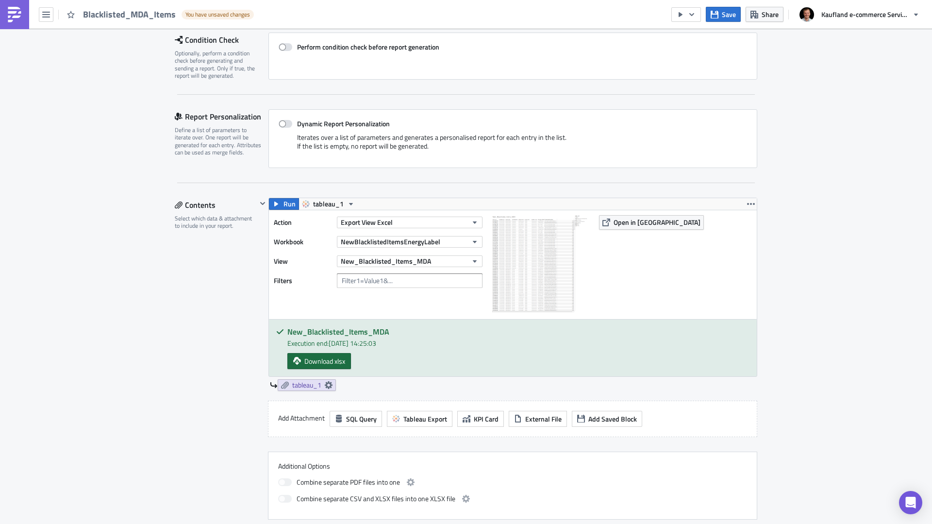
click at [330, 359] on span "Download xlsx" at bounding box center [324, 361] width 41 height 10
click at [284, 203] on span "Run" at bounding box center [290, 204] width 12 height 12
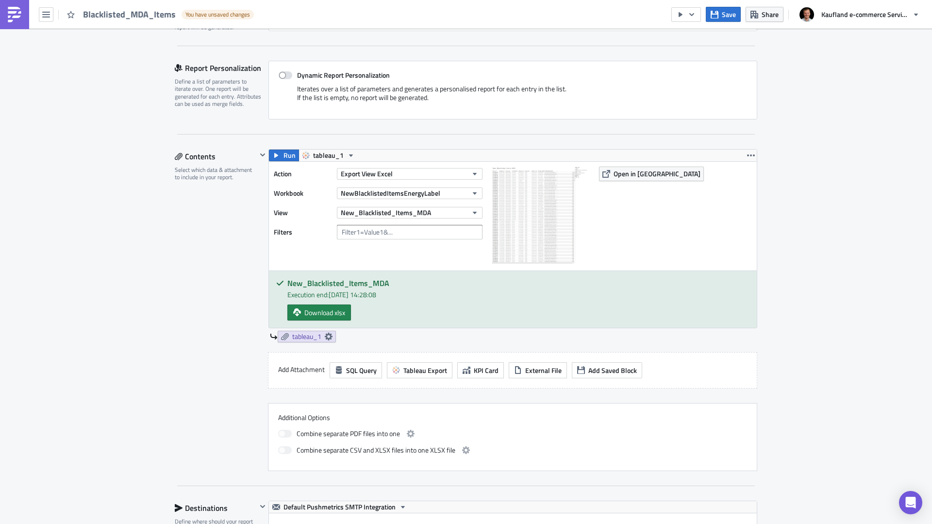
scroll to position [0, 0]
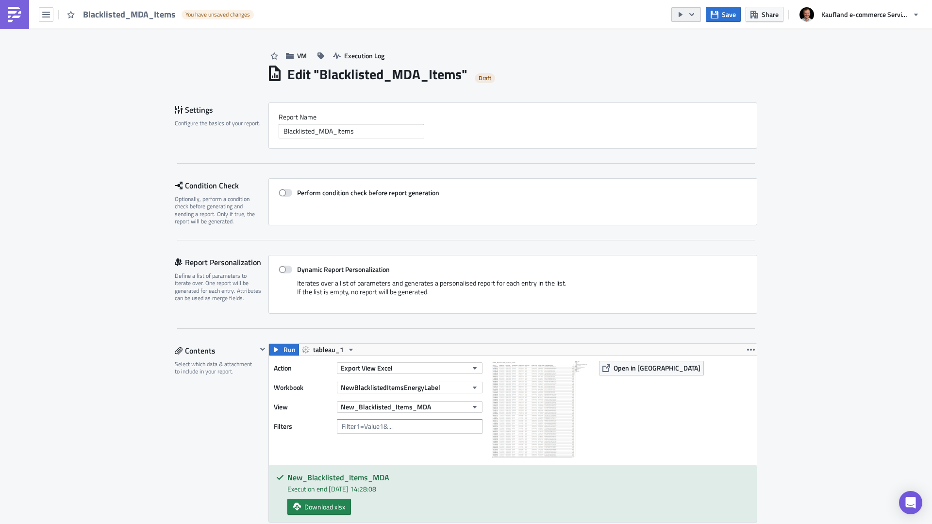
click at [681, 16] on icon "button" at bounding box center [681, 14] width 4 height 5
click at [704, 57] on div "Run Report" at bounding box center [716, 54] width 76 height 10
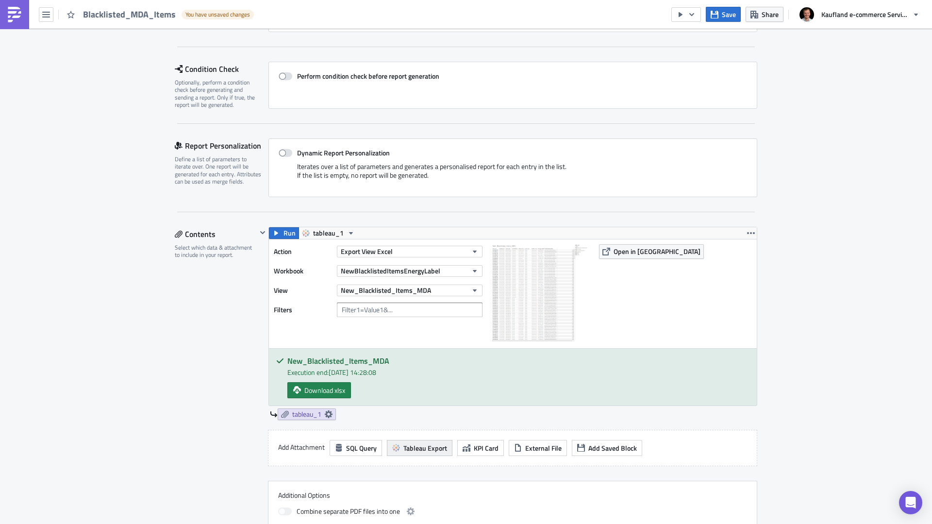
scroll to position [49, 0]
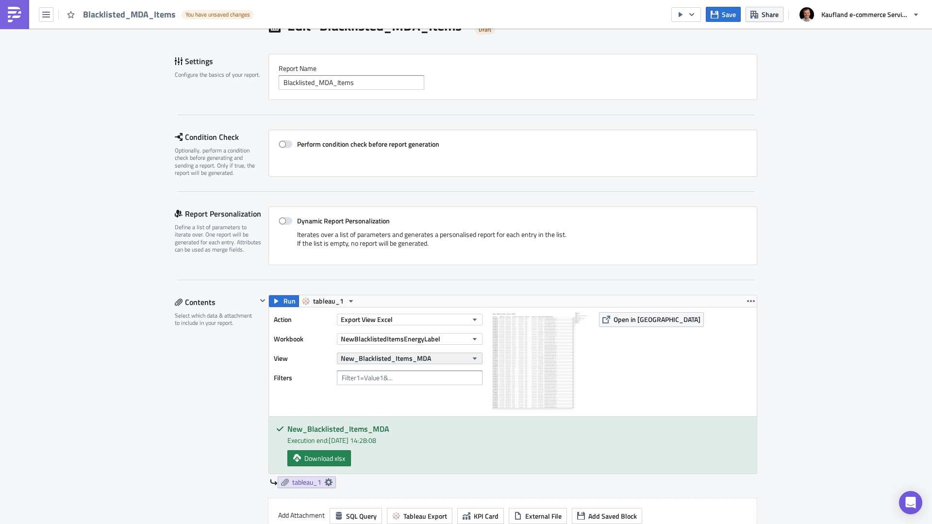
click at [460, 353] on button "New_Blacklisted_Items_MDA" at bounding box center [410, 358] width 146 height 12
click at [476, 360] on button "New_Blacklisted_Items_MDA" at bounding box center [410, 358] width 146 height 12
click at [466, 375] on input "text" at bounding box center [410, 377] width 146 height 15
click at [696, 385] on div "Action Export View Excel Workbook NewBlacklistedItemsEnergyLabel View New_Black…" at bounding box center [513, 361] width 488 height 109
click at [456, 320] on button "Export View Excel" at bounding box center [410, 320] width 146 height 12
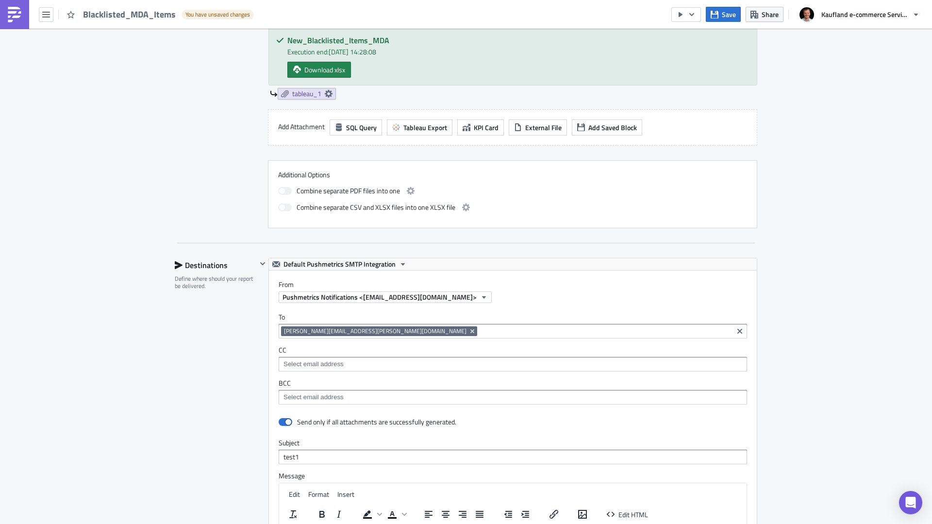
scroll to position [777, 0]
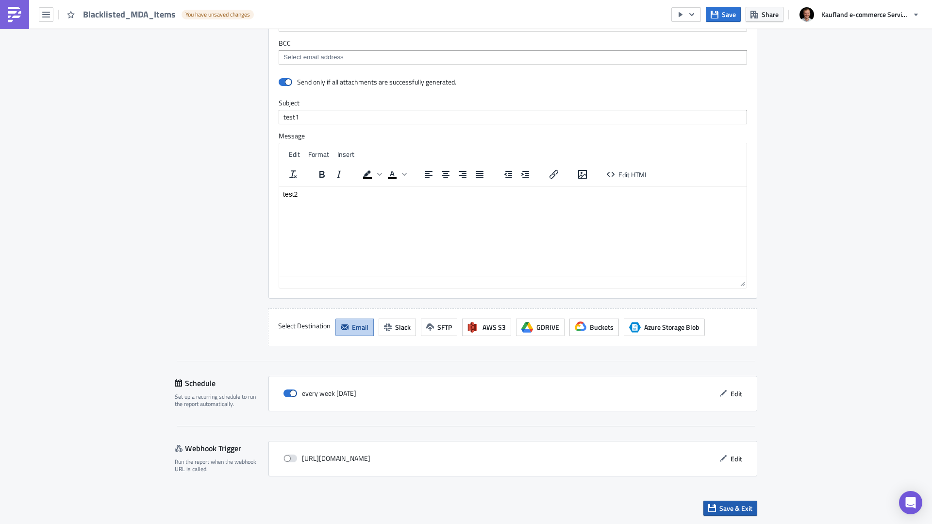
click at [741, 513] on button "Save & Exit" at bounding box center [730, 508] width 54 height 15
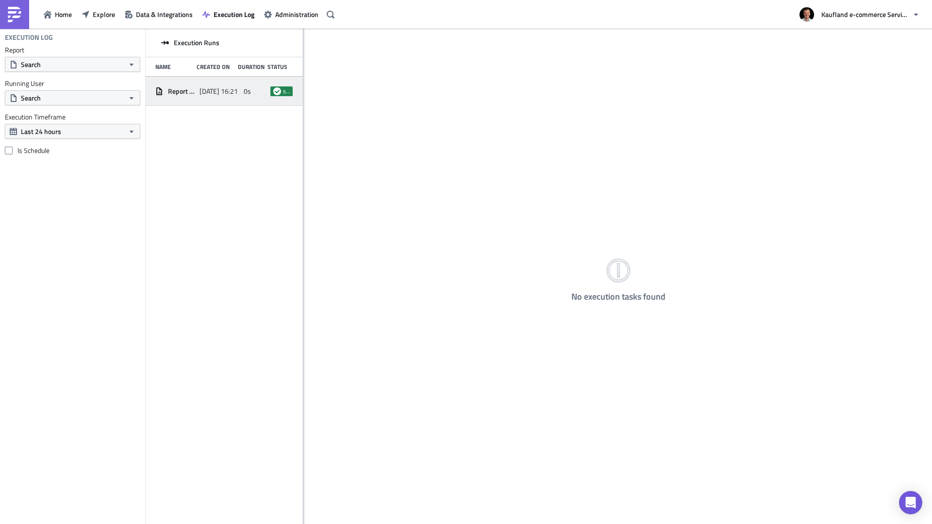
click at [189, 88] on span "Report [DATE]" at bounding box center [181, 91] width 27 height 9
click at [279, 93] on icon at bounding box center [277, 91] width 8 height 8
